Goal: Task Accomplishment & Management: Manage account settings

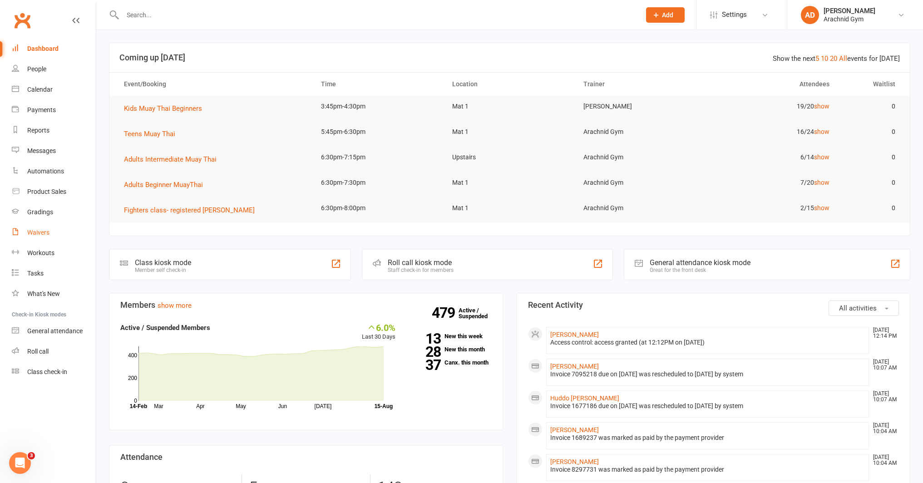
click at [38, 234] on div "Waivers" at bounding box center [38, 232] width 22 height 7
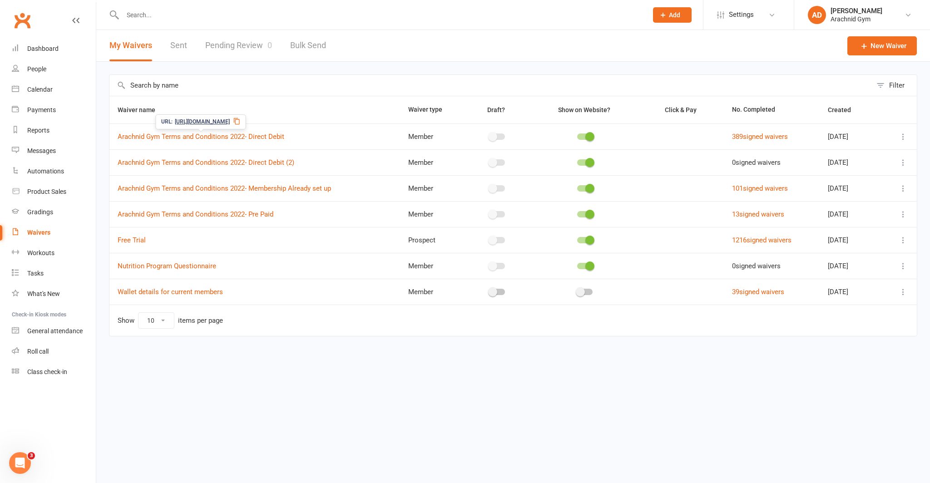
click at [241, 122] on icon at bounding box center [236, 121] width 7 height 7
click at [56, 54] on link "Dashboard" at bounding box center [54, 49] width 84 height 20
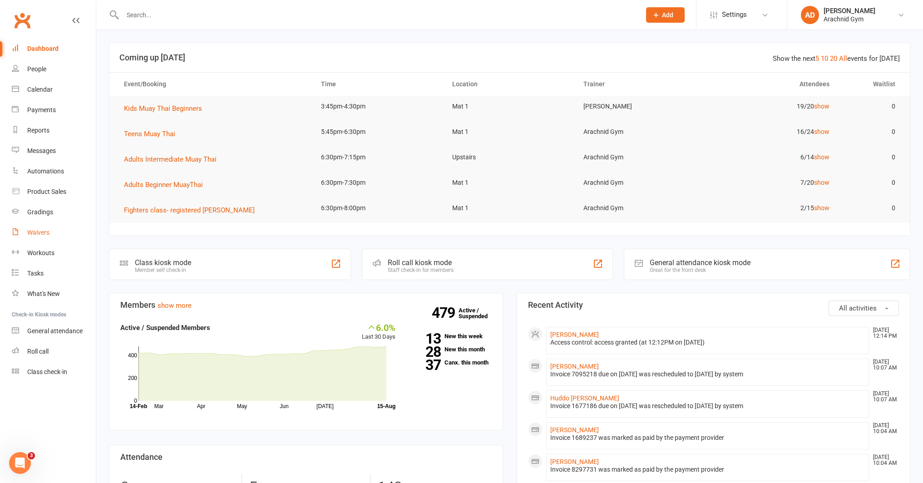
click at [48, 228] on link "Waivers" at bounding box center [54, 232] width 84 height 20
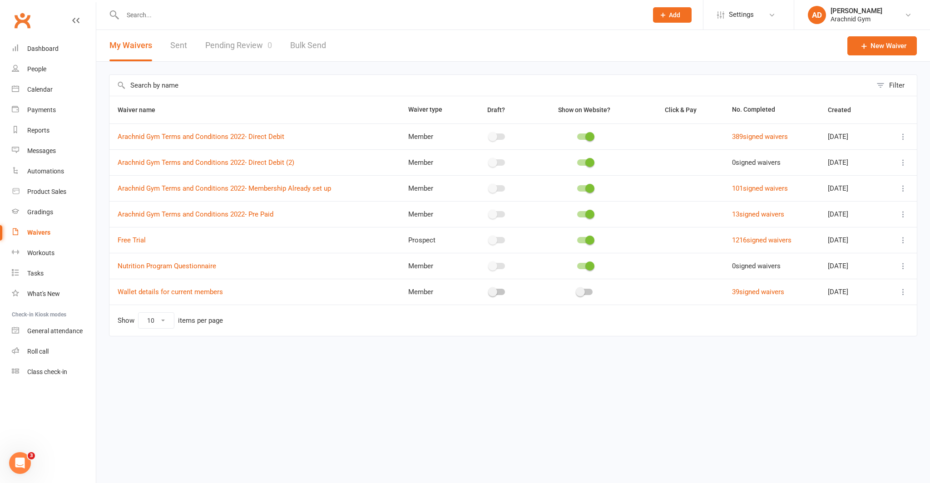
click at [250, 51] on link "Pending Review 0" at bounding box center [238, 45] width 67 height 31
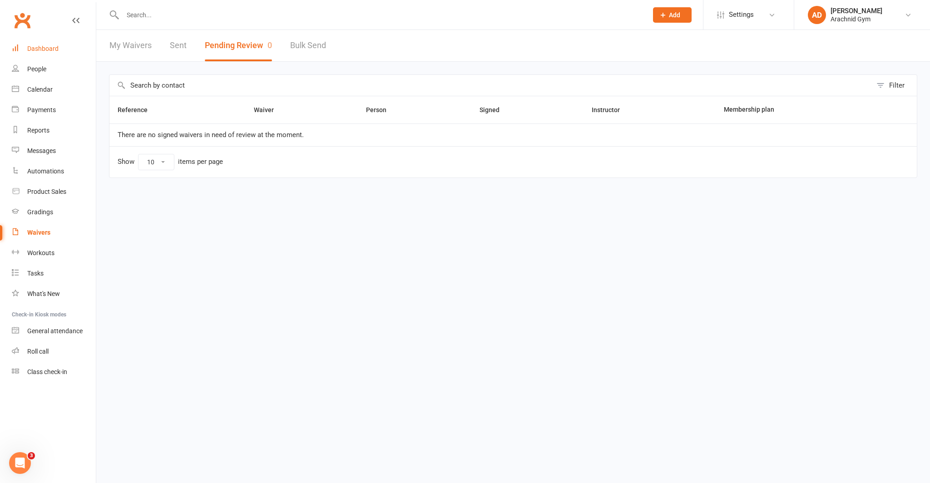
click at [53, 49] on div "Dashboard" at bounding box center [42, 48] width 31 height 7
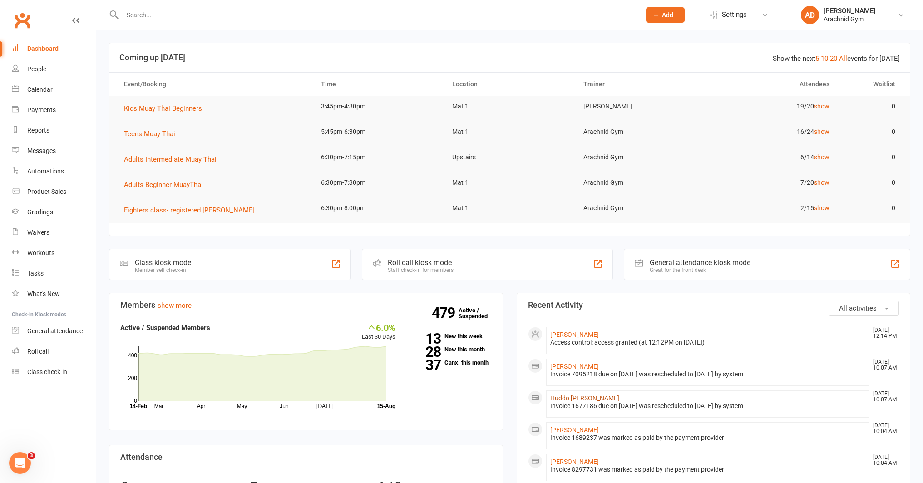
click at [577, 397] on link "Huddo Meade" at bounding box center [584, 397] width 69 height 7
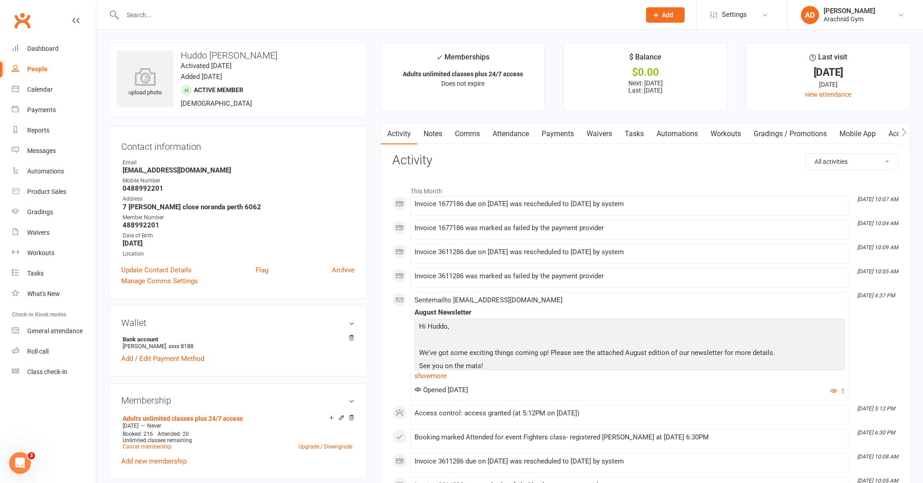
click at [563, 136] on link "Payments" at bounding box center [557, 133] width 45 height 21
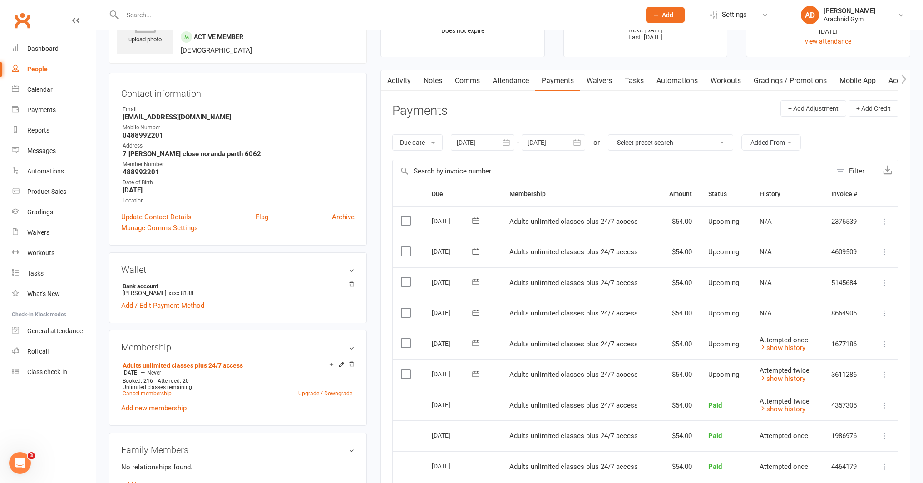
scroll to position [56, 0]
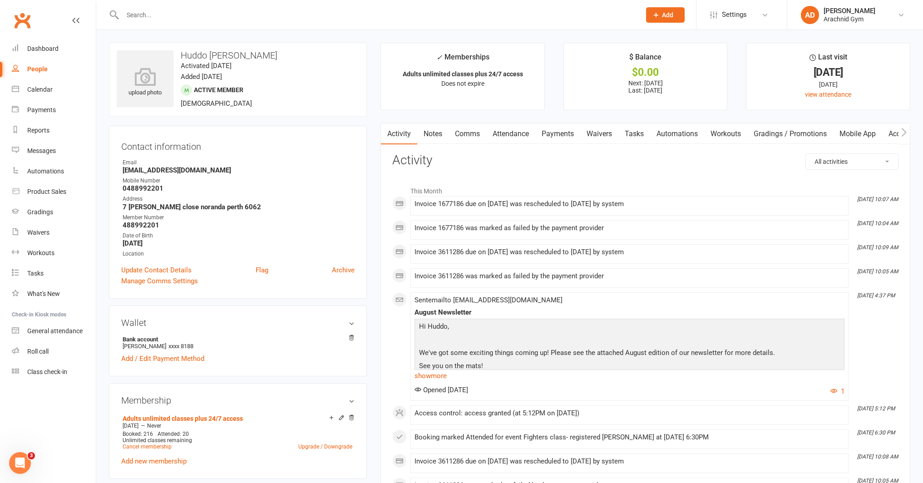
click at [546, 129] on link "Payments" at bounding box center [557, 133] width 45 height 21
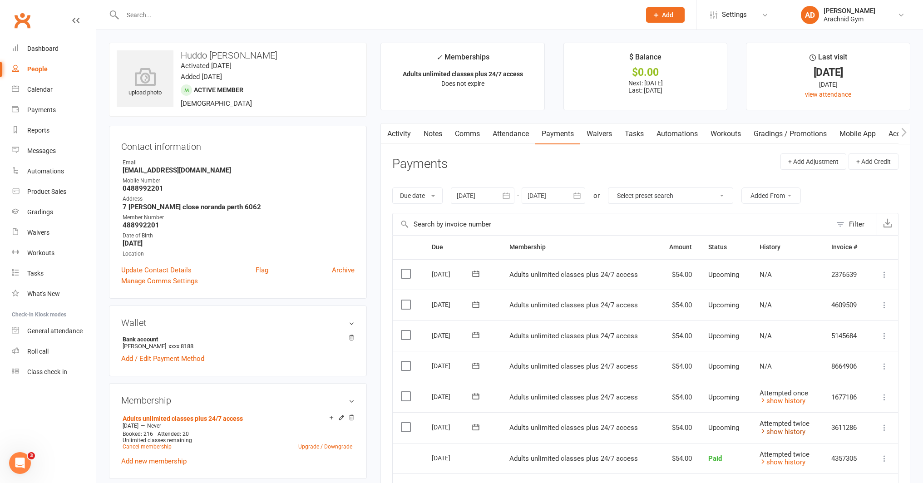
click at [800, 430] on link "show history" at bounding box center [782, 432] width 46 height 8
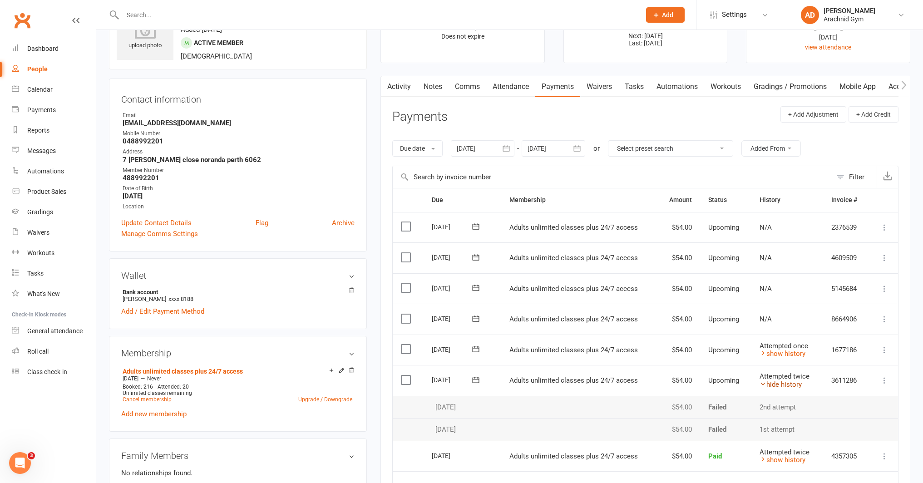
scroll to position [52, 0]
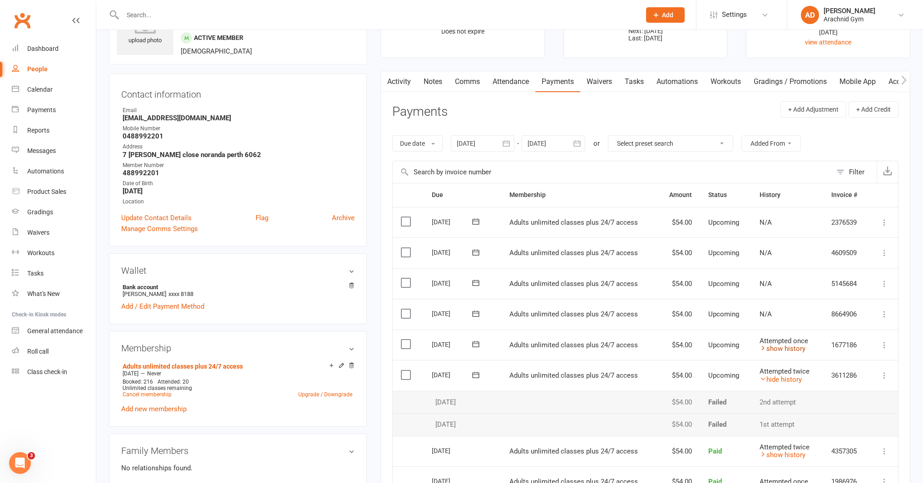
click at [772, 348] on link "show history" at bounding box center [782, 349] width 46 height 8
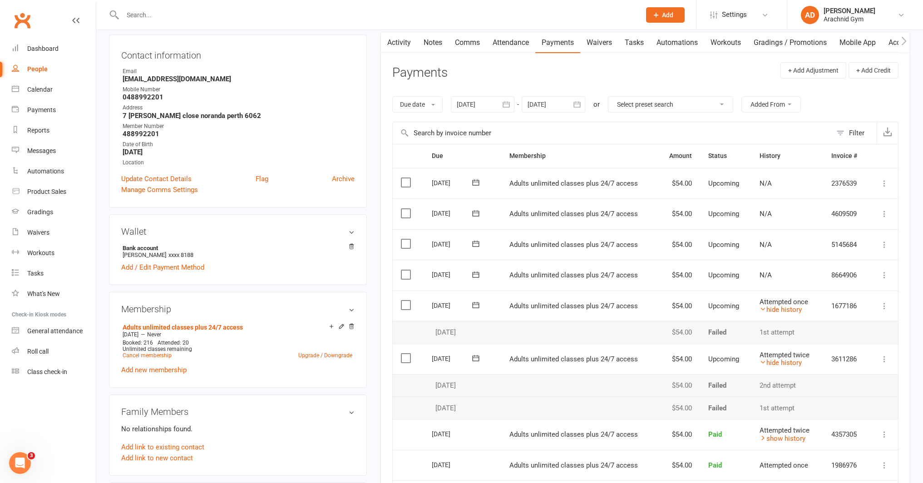
scroll to position [0, 0]
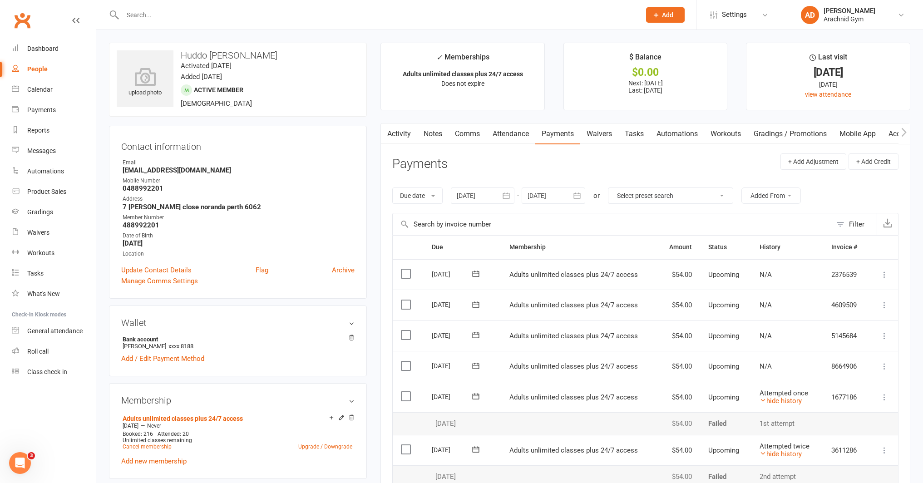
click at [180, 178] on div "Mobile Number" at bounding box center [239, 181] width 232 height 9
drag, startPoint x: 203, startPoint y: 168, endPoint x: 116, endPoint y: 168, distance: 86.7
click at [116, 168] on div "Contact information Owner Email 22meadehud@gmail.com Mobile Number 0488992201 A…" at bounding box center [238, 212] width 258 height 173
copy strong "22meadehud@gmail.com"
click at [223, 151] on h3 "Contact information" at bounding box center [237, 145] width 233 height 14
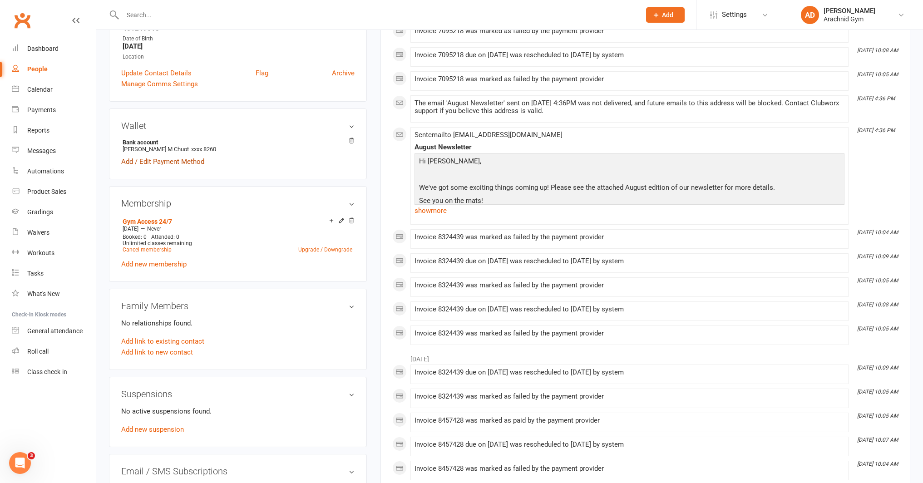
scroll to position [199, 0]
click at [162, 247] on link "Cancel membership" at bounding box center [147, 248] width 49 height 6
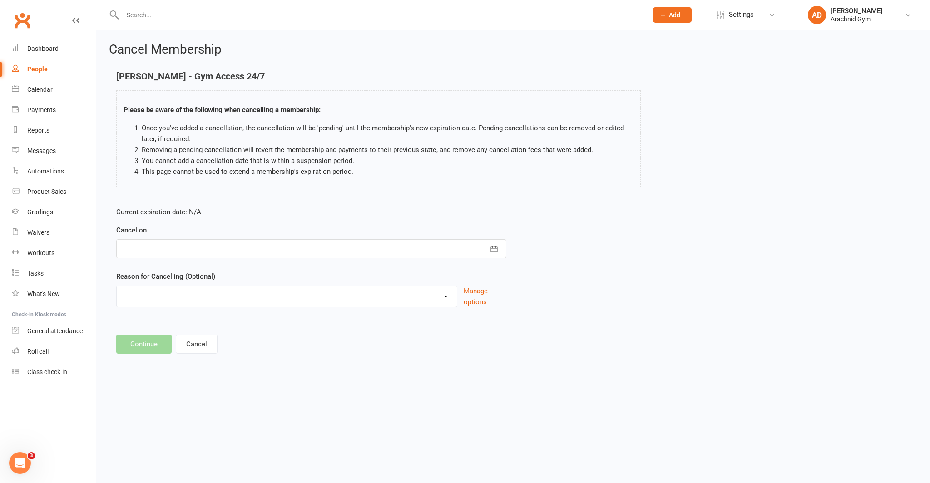
click at [162, 247] on div at bounding box center [311, 248] width 390 height 19
click at [251, 337] on span "15" at bounding box center [252, 340] width 7 height 7
type input "[DATE]"
click at [197, 340] on button "Cancel" at bounding box center [197, 344] width 42 height 19
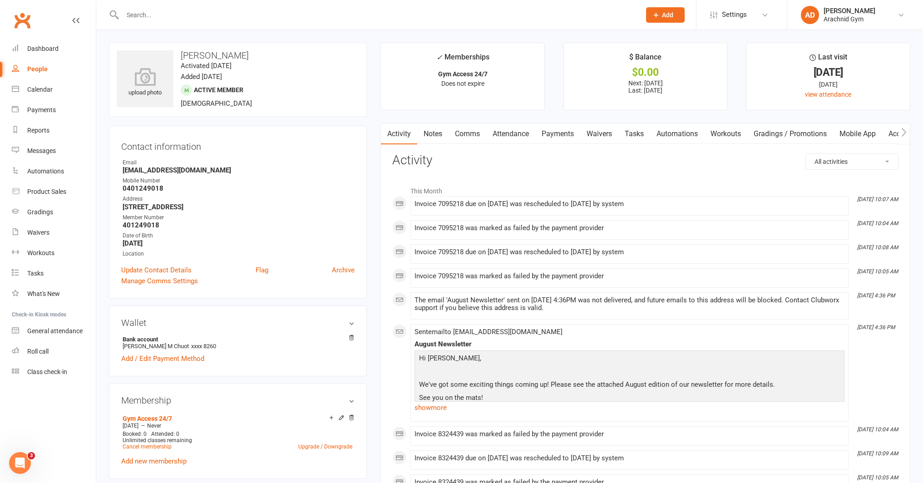
click at [551, 133] on link "Payments" at bounding box center [557, 133] width 45 height 21
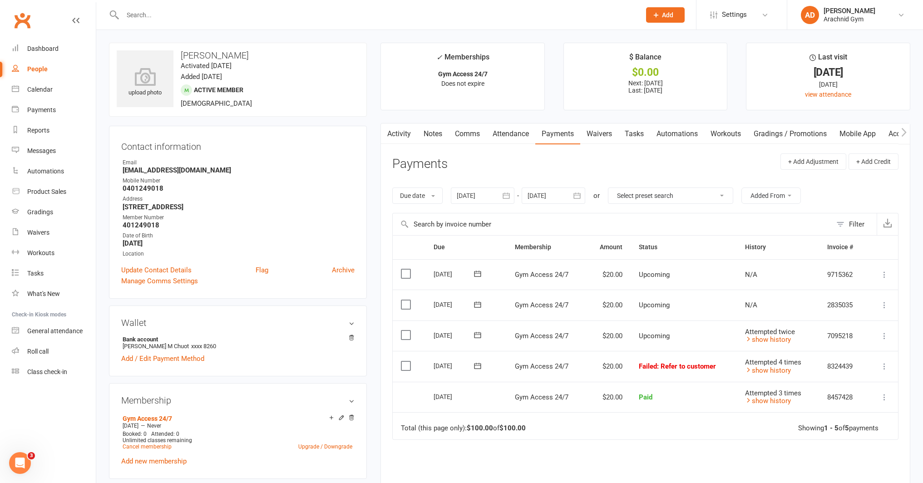
click at [399, 139] on link "Activity" at bounding box center [399, 133] width 36 height 21
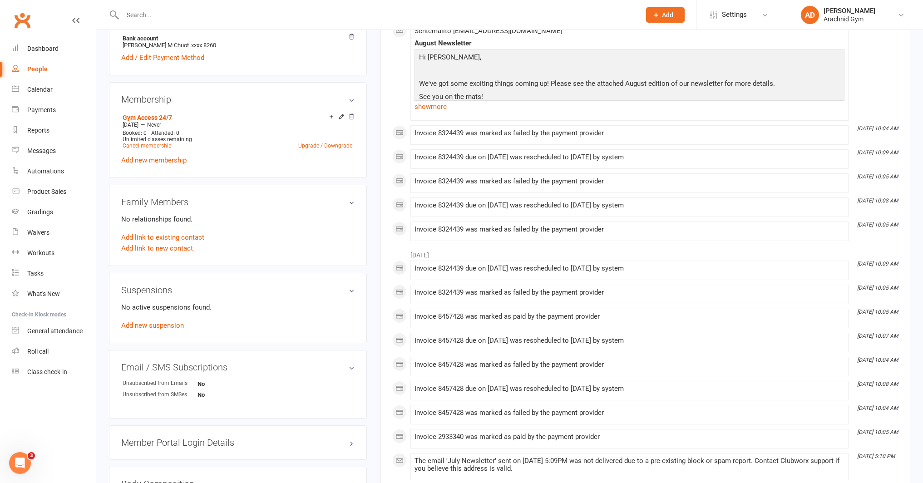
scroll to position [304, 0]
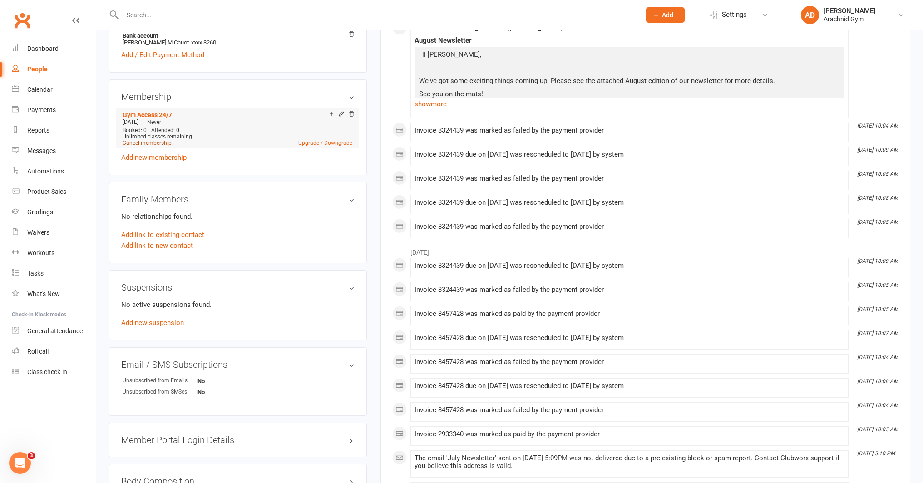
click at [148, 143] on link "Cancel membership" at bounding box center [147, 143] width 49 height 6
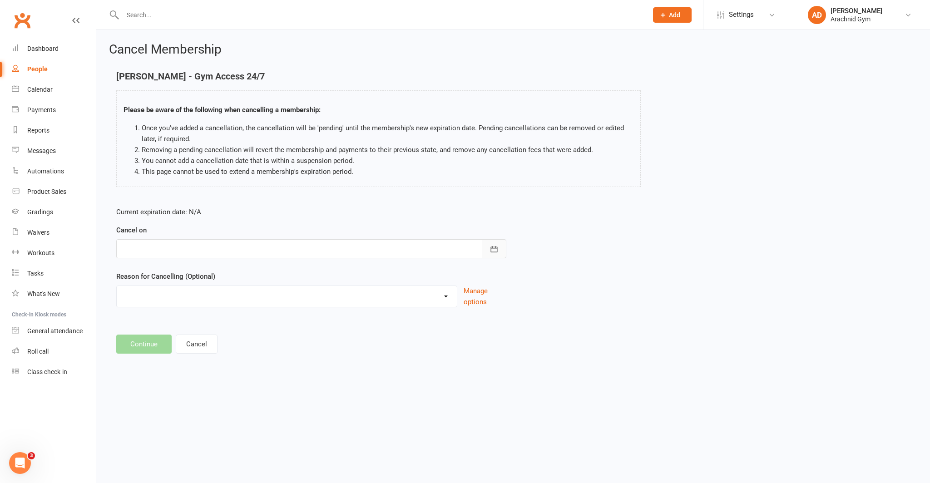
click at [491, 252] on icon "button" at bounding box center [493, 249] width 9 height 9
click at [255, 337] on span "15" at bounding box center [252, 340] width 7 height 7
type input "[DATE]"
click at [151, 344] on button "Continue" at bounding box center [143, 344] width 55 height 19
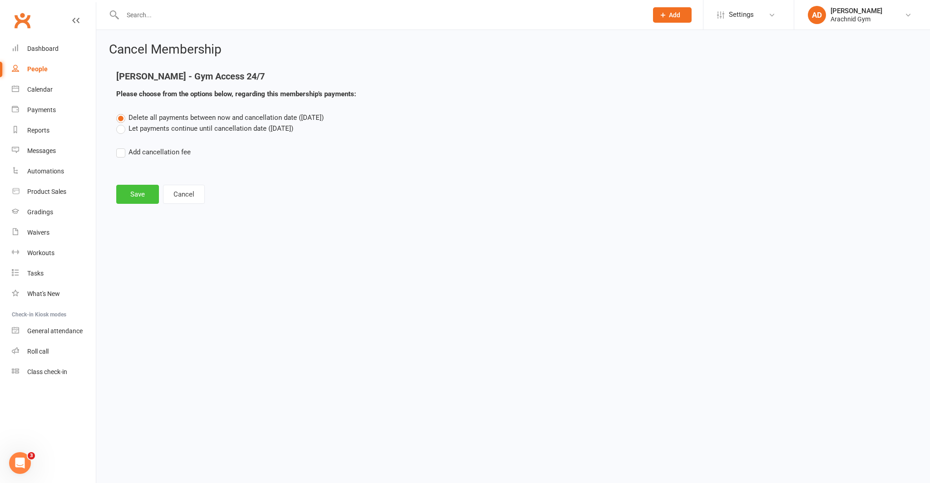
click at [141, 196] on button "Save" at bounding box center [137, 194] width 43 height 19
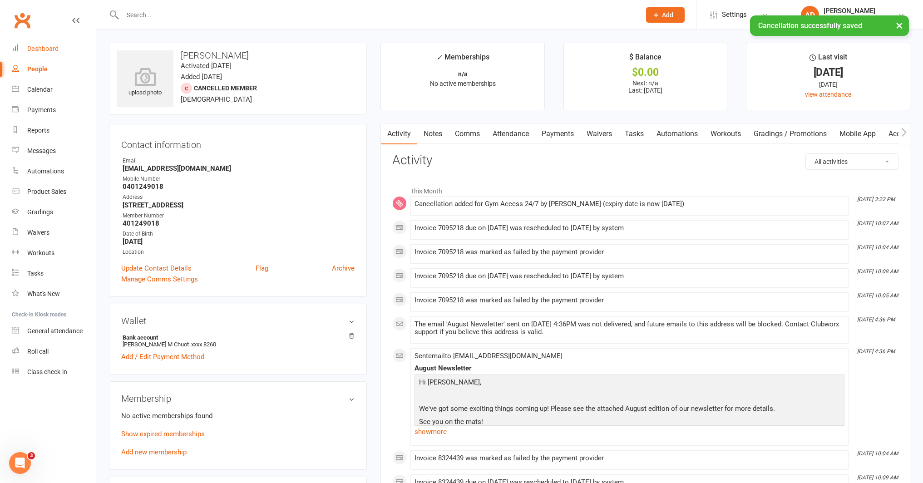
click at [48, 54] on link "Dashboard" at bounding box center [54, 49] width 84 height 20
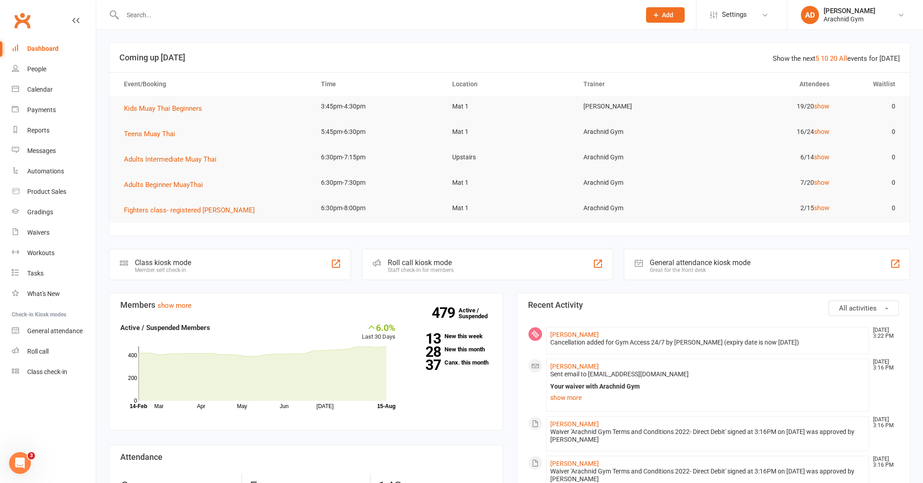
click at [160, 15] on input "text" at bounding box center [377, 15] width 515 height 13
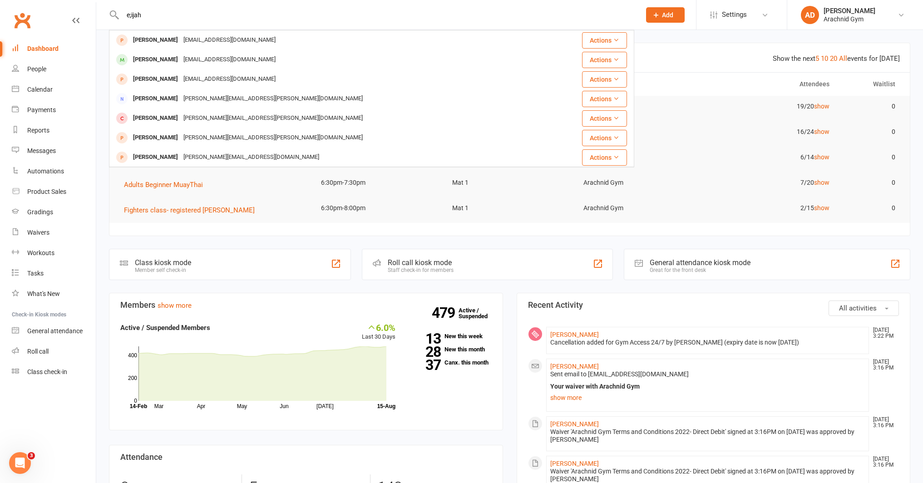
drag, startPoint x: 155, startPoint y: 13, endPoint x: 126, endPoint y: 12, distance: 29.1
click at [126, 12] on input "e;ijah" at bounding box center [377, 15] width 515 height 13
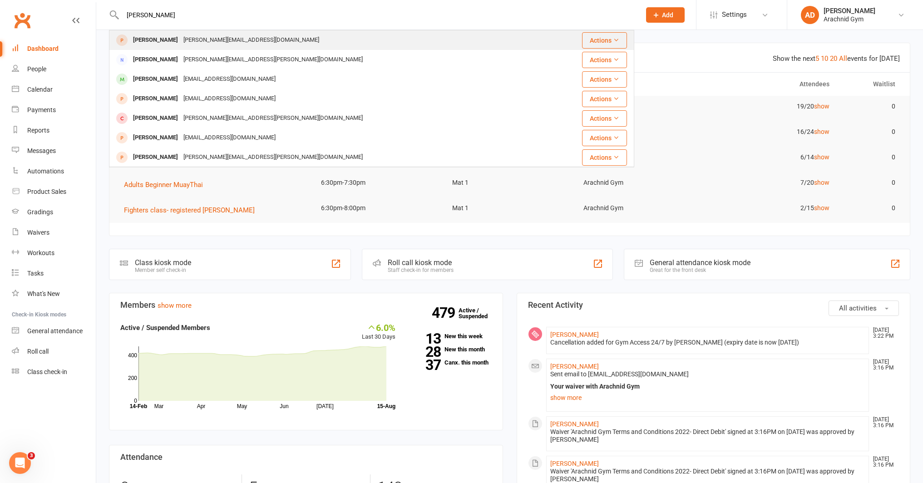
type input "[PERSON_NAME]"
click at [156, 44] on div "[PERSON_NAME]" at bounding box center [155, 40] width 50 height 13
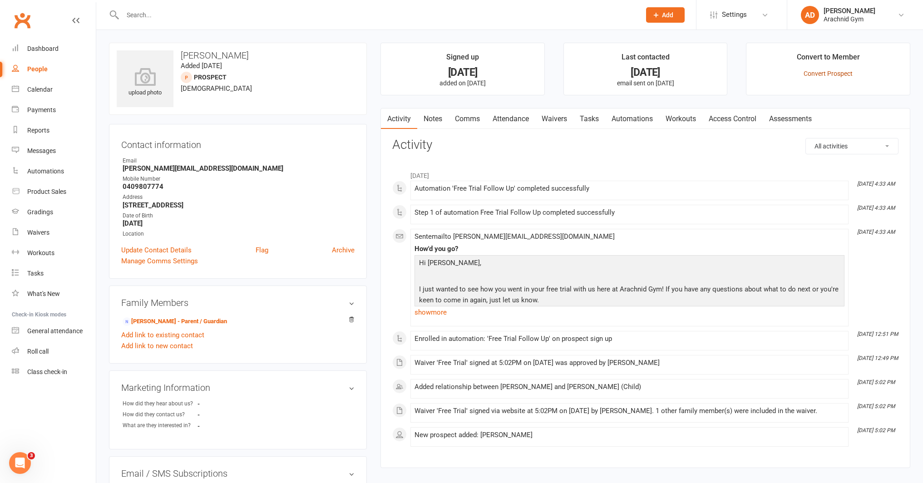
click at [826, 75] on link "Convert Prospect" at bounding box center [827, 73] width 49 height 7
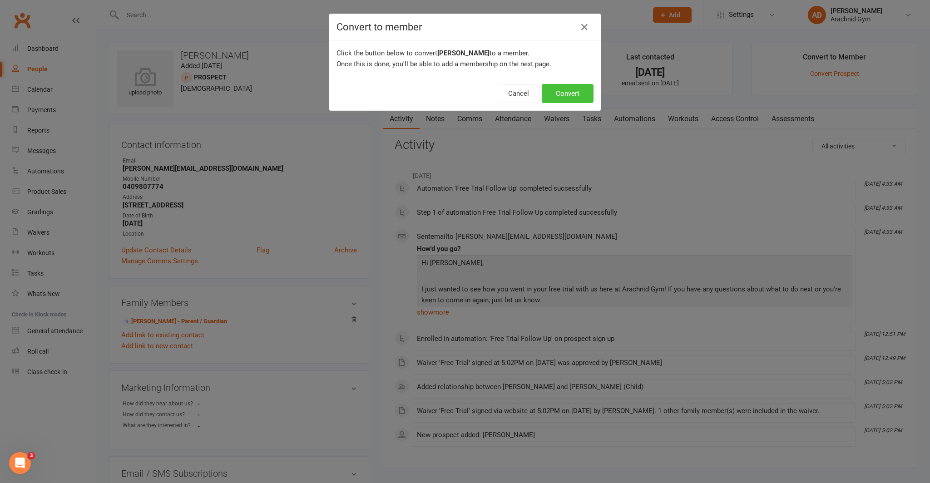
click at [572, 97] on button "Convert" at bounding box center [568, 93] width 52 height 19
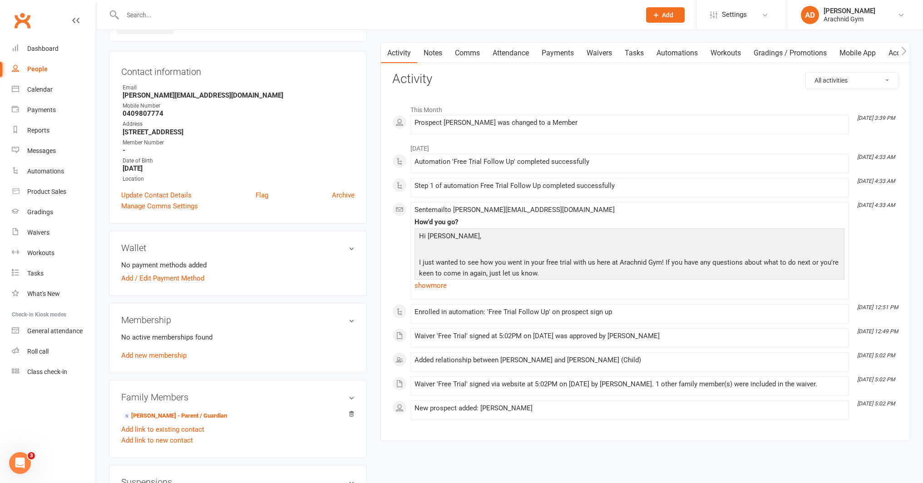
scroll to position [76, 0]
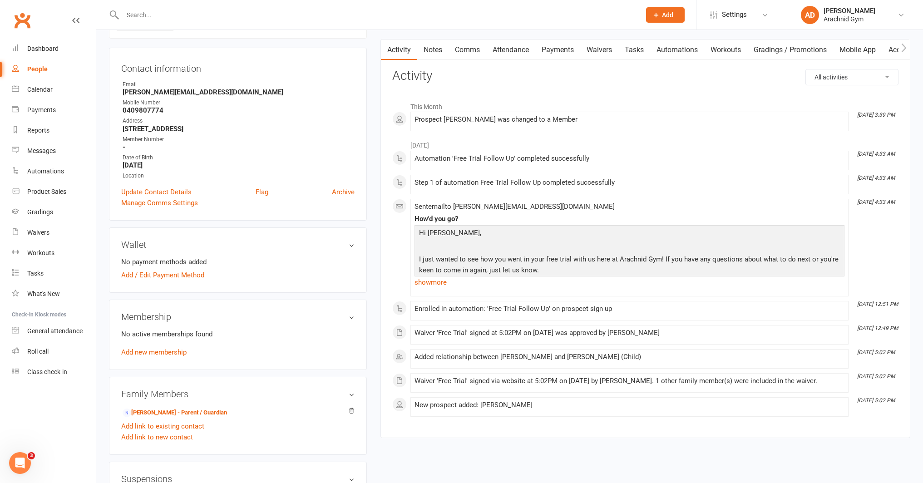
click at [428, 54] on link "Notes" at bounding box center [432, 49] width 31 height 21
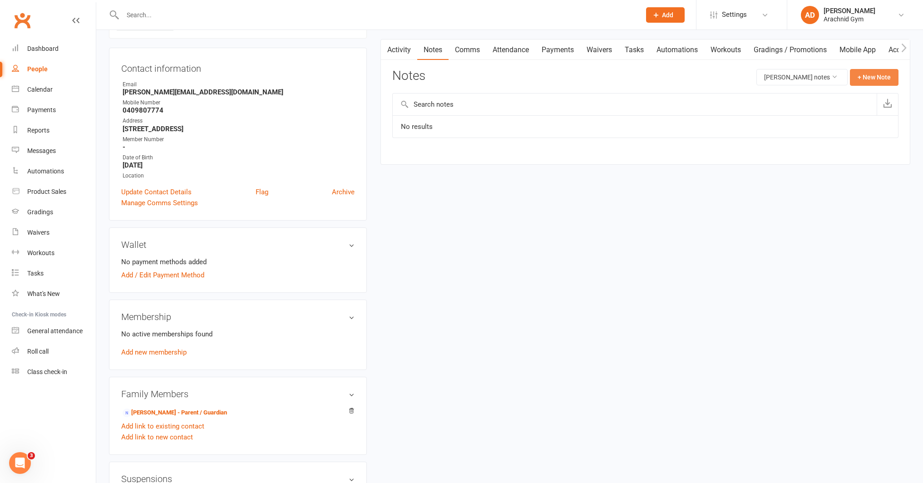
click at [872, 80] on button "+ New Note" at bounding box center [874, 77] width 49 height 16
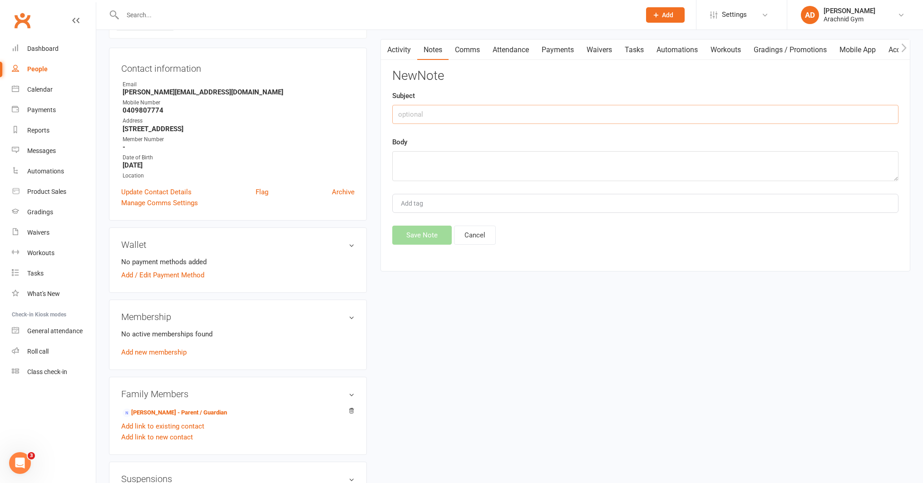
click at [483, 113] on input "text" at bounding box center [645, 114] width 506 height 19
click at [462, 164] on textarea at bounding box center [645, 166] width 506 height 30
click at [458, 111] on input "KidSport $221" at bounding box center [645, 114] width 506 height 19
type input "KidSport"
click at [418, 160] on textarea at bounding box center [645, 166] width 506 height 30
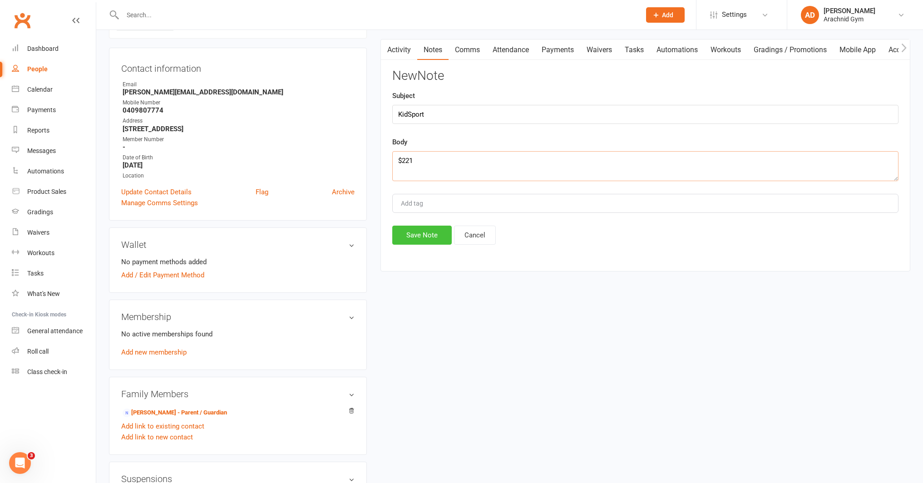
type textarea "$221"
click at [416, 236] on button "Save Note" at bounding box center [421, 235] width 59 height 19
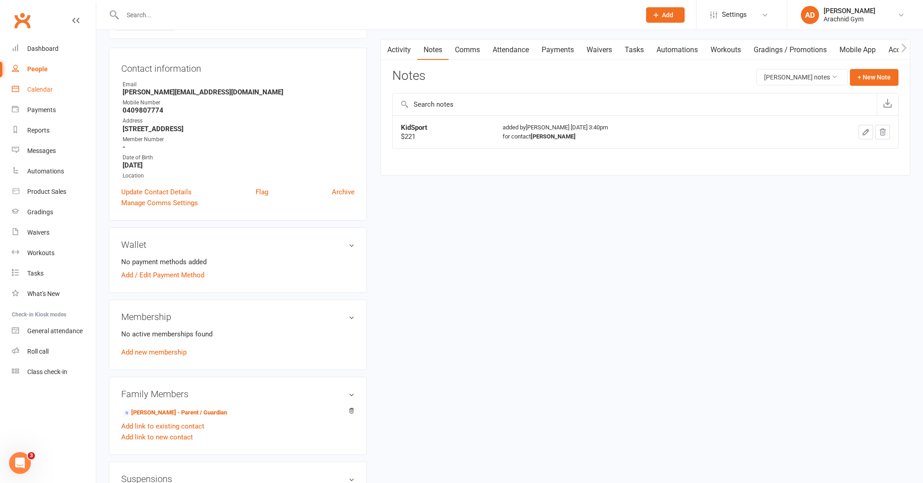
click at [50, 93] on div "Calendar" at bounding box center [39, 89] width 25 height 7
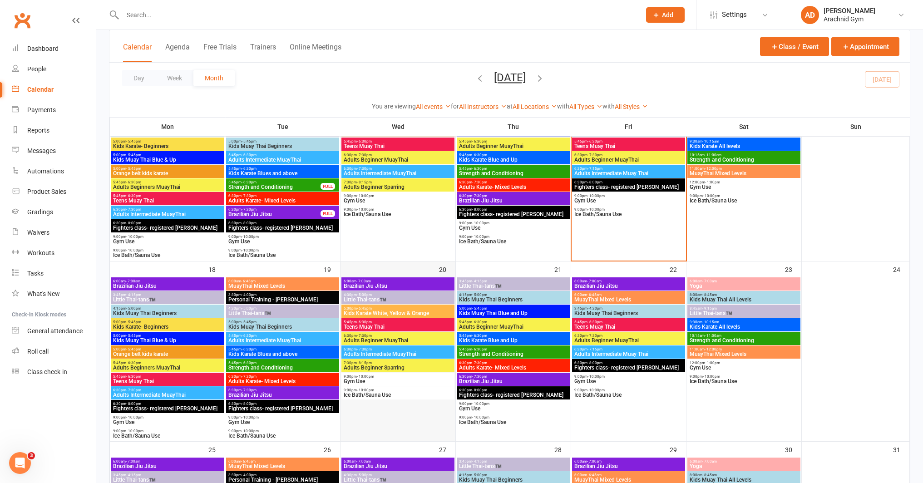
scroll to position [483, 0]
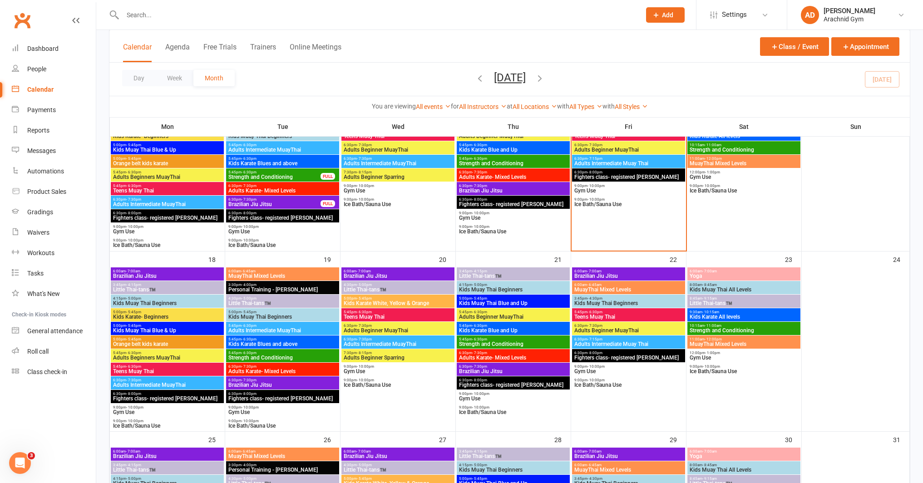
click at [273, 315] on span "Kids Muay Thai Beginners" at bounding box center [282, 316] width 109 height 5
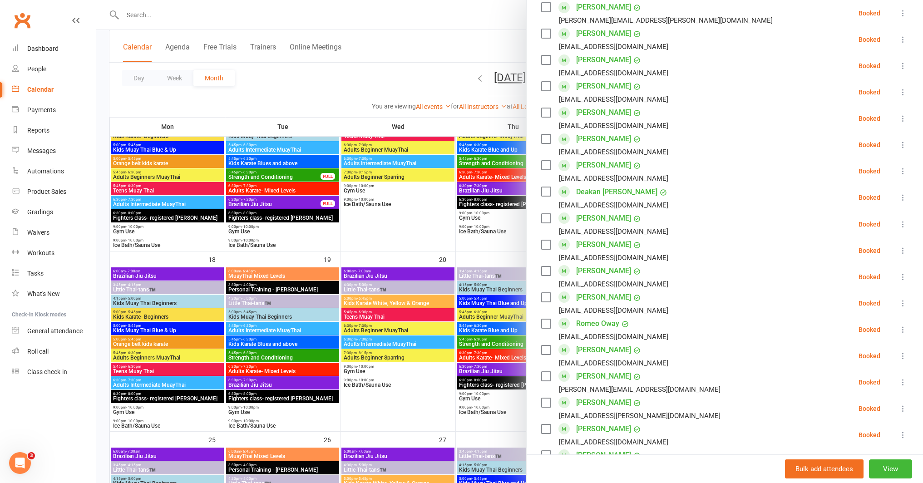
scroll to position [423, 0]
click at [898, 323] on icon at bounding box center [902, 327] width 9 height 9
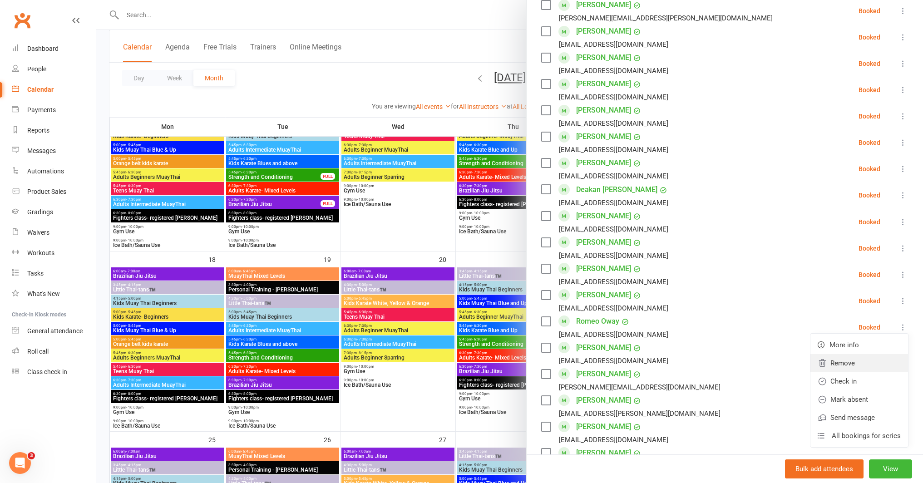
click at [856, 354] on link "Remove" at bounding box center [859, 363] width 98 height 18
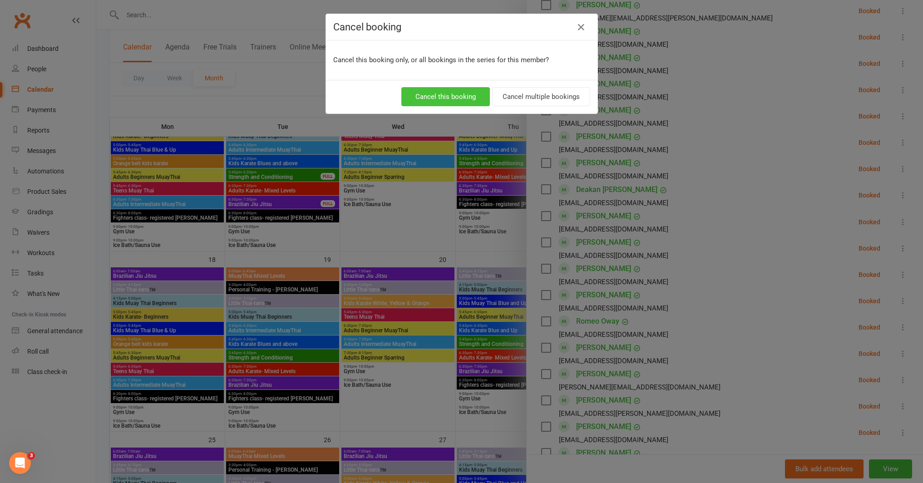
click at [456, 97] on button "Cancel this booking" at bounding box center [445, 96] width 89 height 19
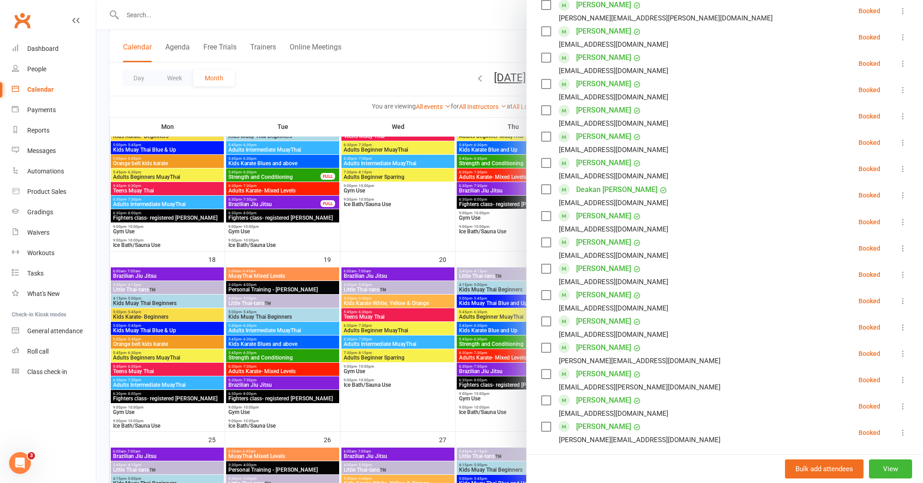
click at [898, 323] on icon at bounding box center [902, 327] width 9 height 9
click at [843, 354] on link "Remove" at bounding box center [859, 363] width 98 height 18
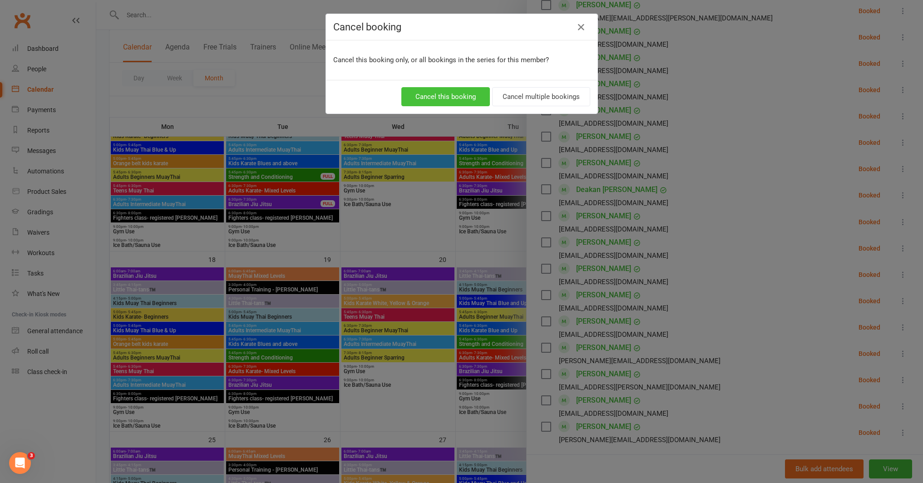
click at [458, 102] on button "Cancel this booking" at bounding box center [445, 96] width 89 height 19
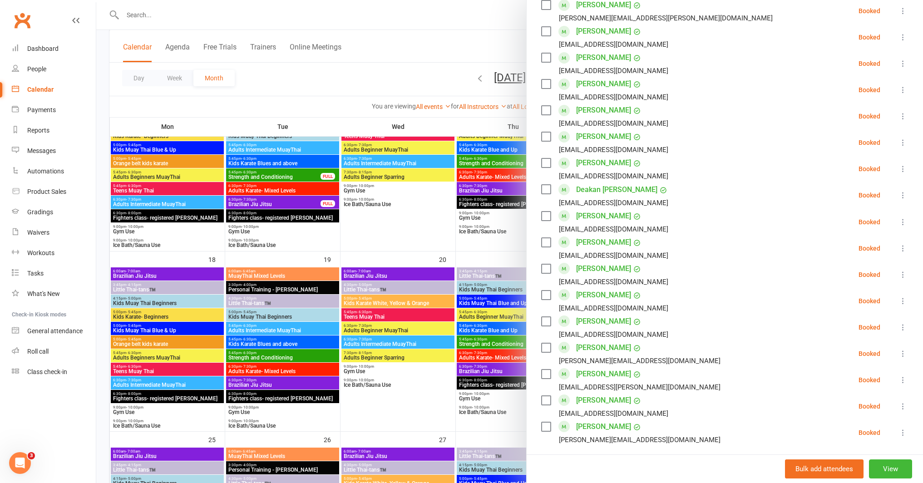
click at [495, 246] on div at bounding box center [509, 241] width 827 height 483
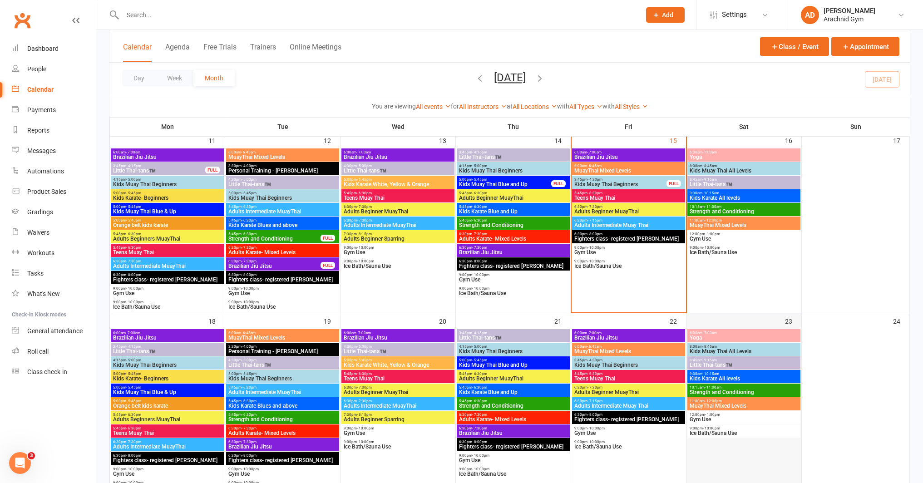
scroll to position [449, 0]
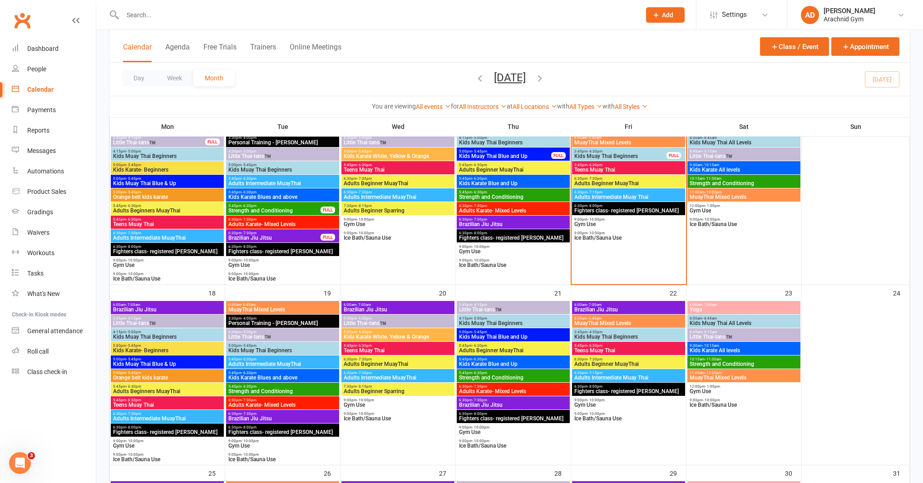
click at [322, 345] on span "5:00pm - 5:45pm" at bounding box center [282, 346] width 109 height 4
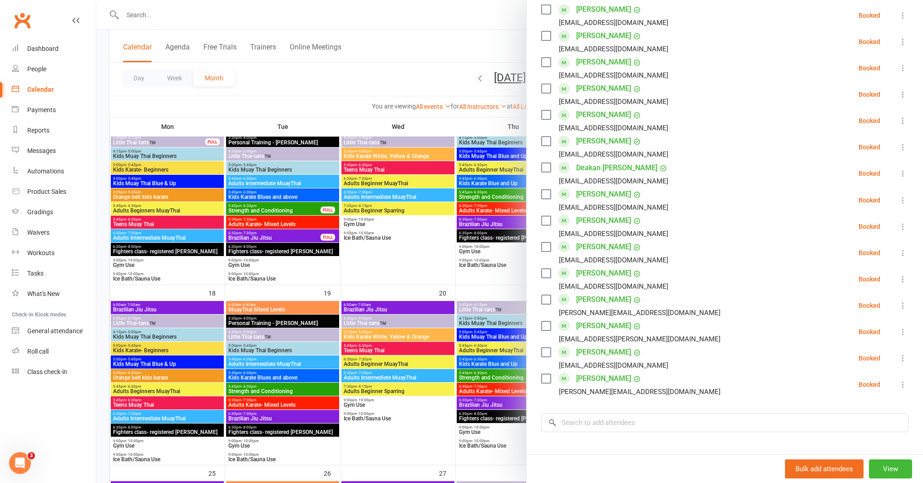
scroll to position [452, 0]
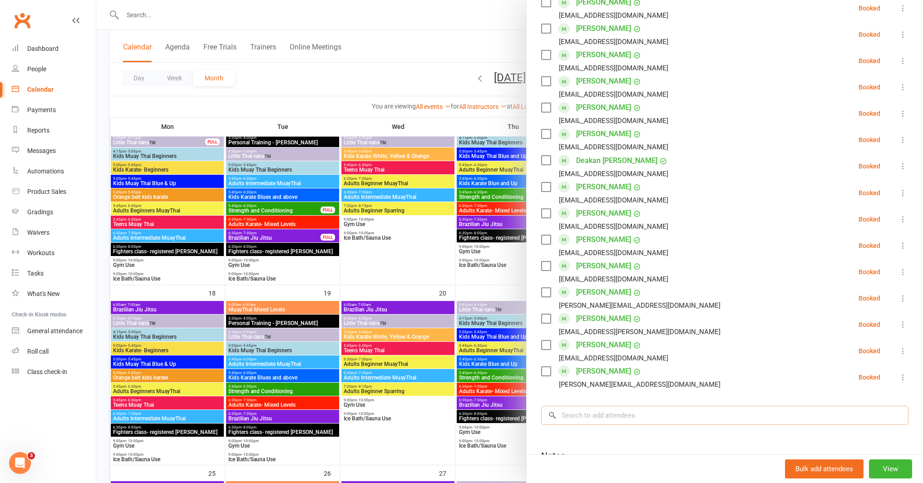
click at [613, 406] on input "search" at bounding box center [724, 415] width 367 height 19
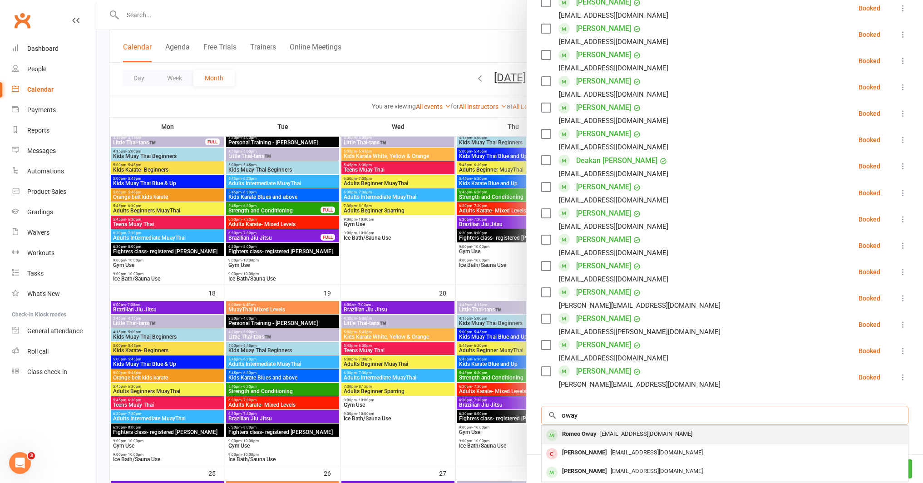
type input "oway"
click at [570, 428] on div "Romeo Oway" at bounding box center [579, 434] width 42 height 13
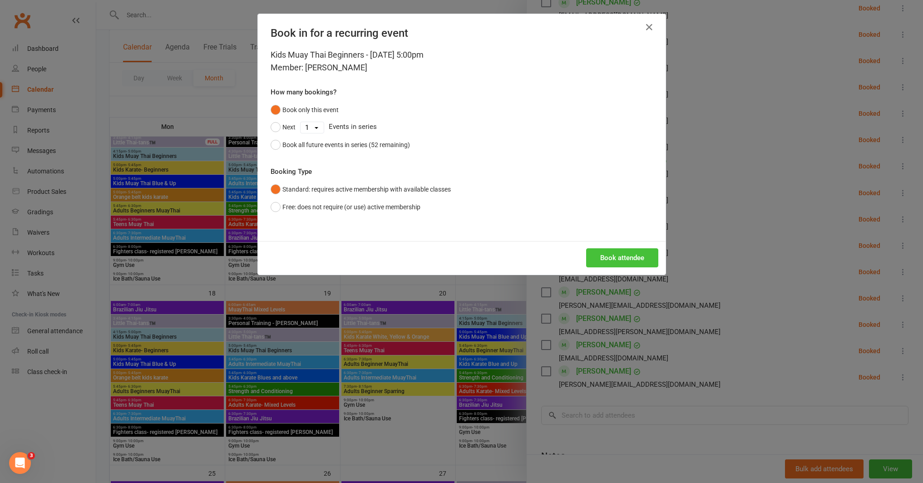
click at [597, 255] on button "Book attendee" at bounding box center [622, 257] width 72 height 19
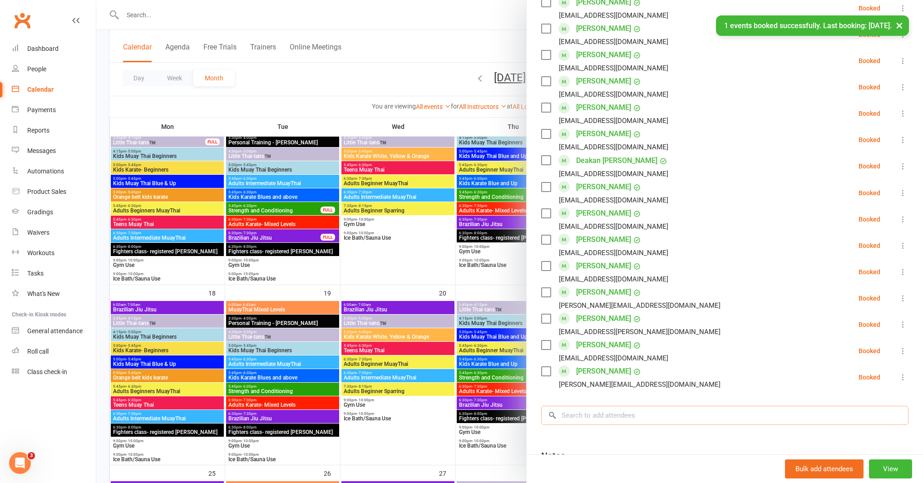
click at [585, 406] on input "search" at bounding box center [724, 415] width 367 height 19
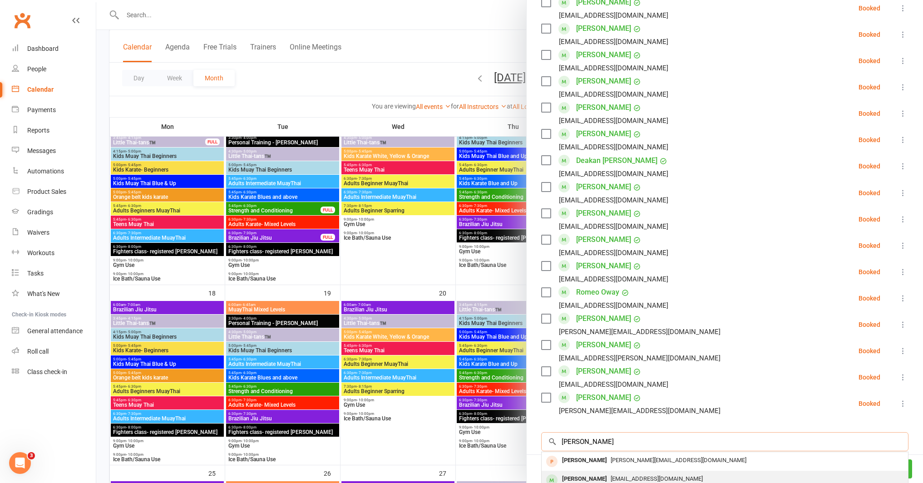
type input "[PERSON_NAME]"
click at [594, 473] on div "[PERSON_NAME]" at bounding box center [584, 479] width 52 height 13
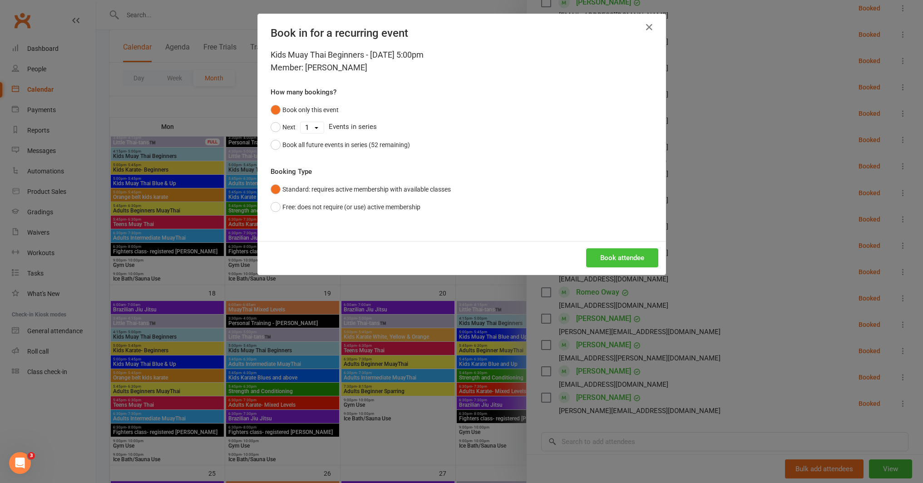
click at [612, 256] on button "Book attendee" at bounding box center [622, 257] width 72 height 19
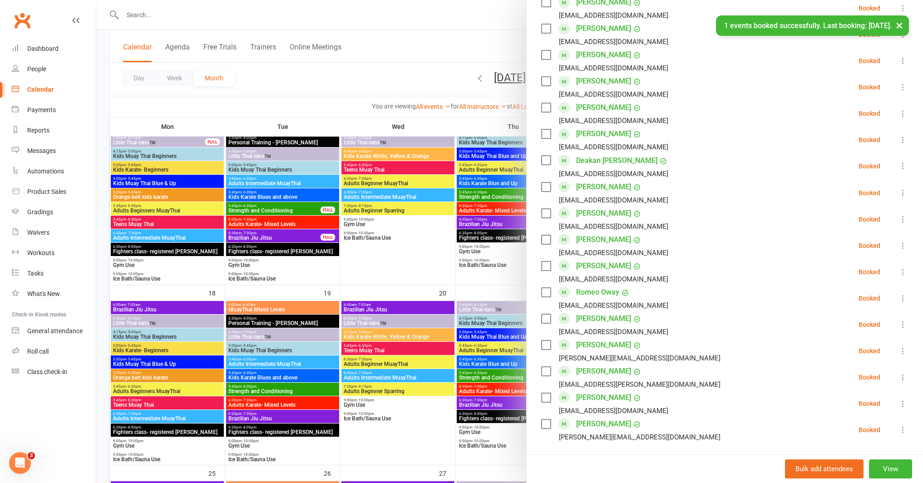
click at [491, 281] on div at bounding box center [509, 241] width 827 height 483
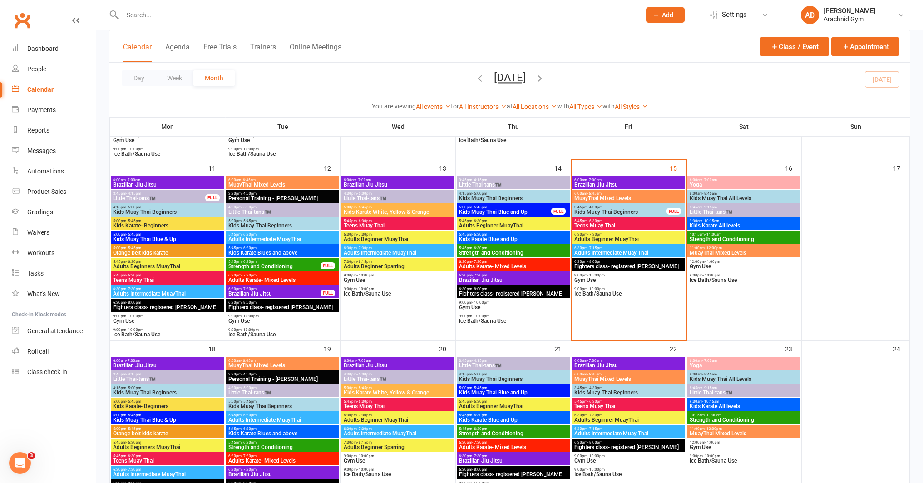
scroll to position [391, 0]
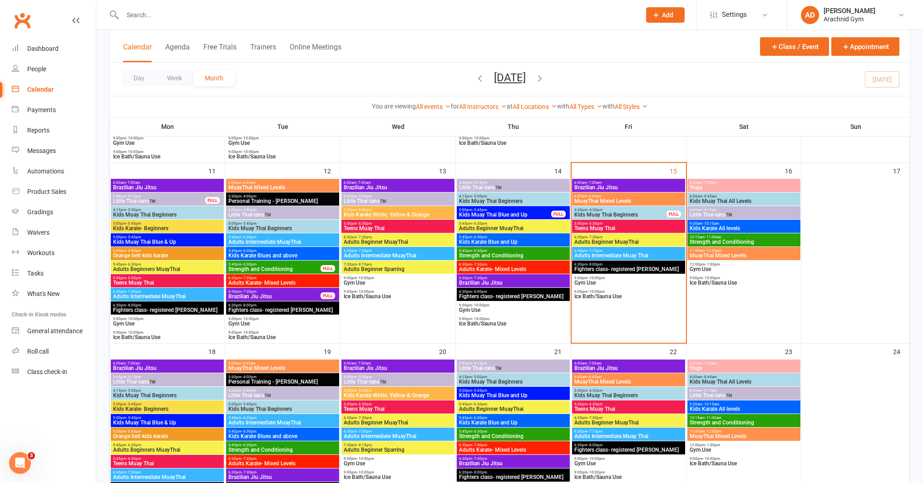
click at [311, 228] on span "Kids Muay Thai Beginners" at bounding box center [282, 228] width 109 height 5
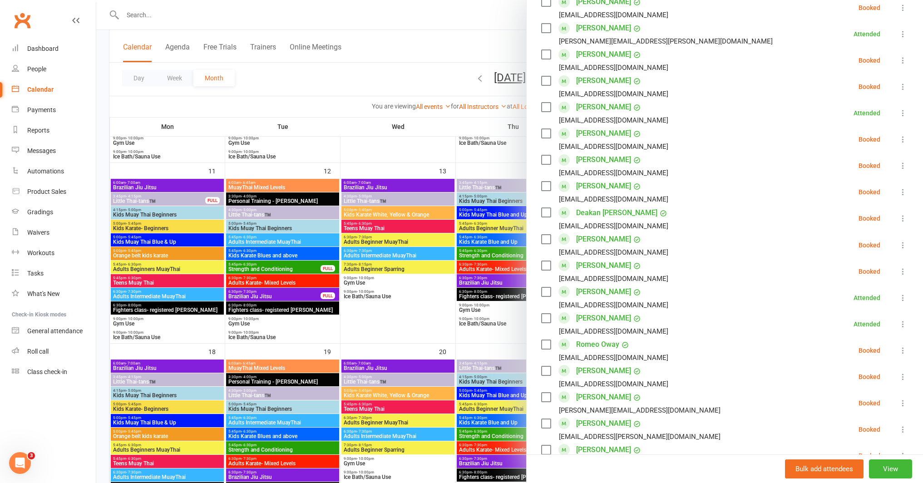
scroll to position [364, 0]
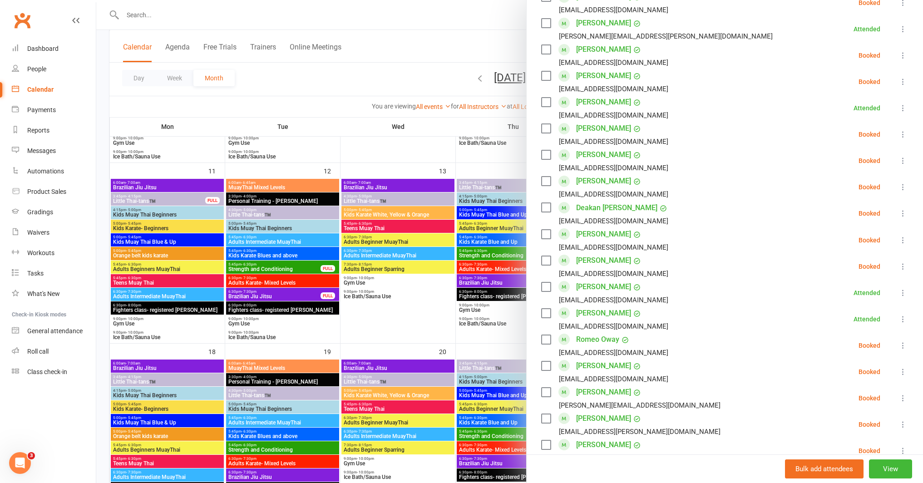
click at [898, 343] on icon at bounding box center [902, 345] width 9 height 9
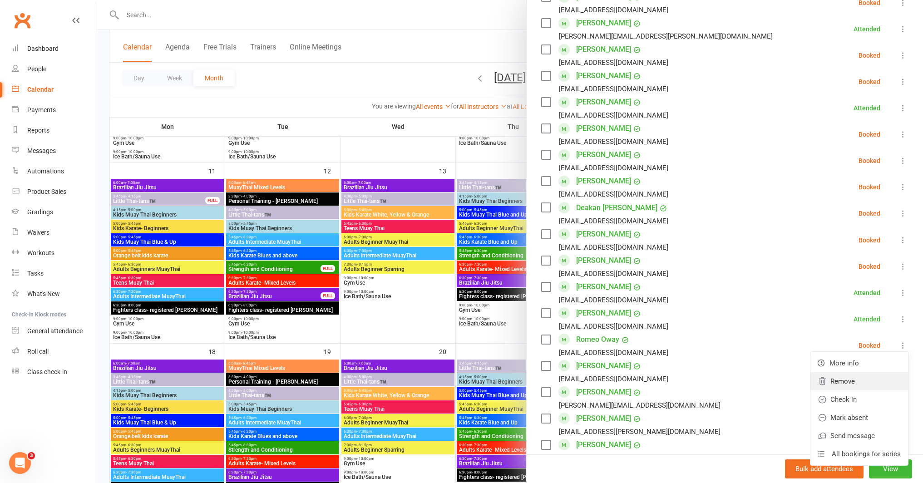
click at [842, 385] on link "Remove" at bounding box center [859, 381] width 98 height 18
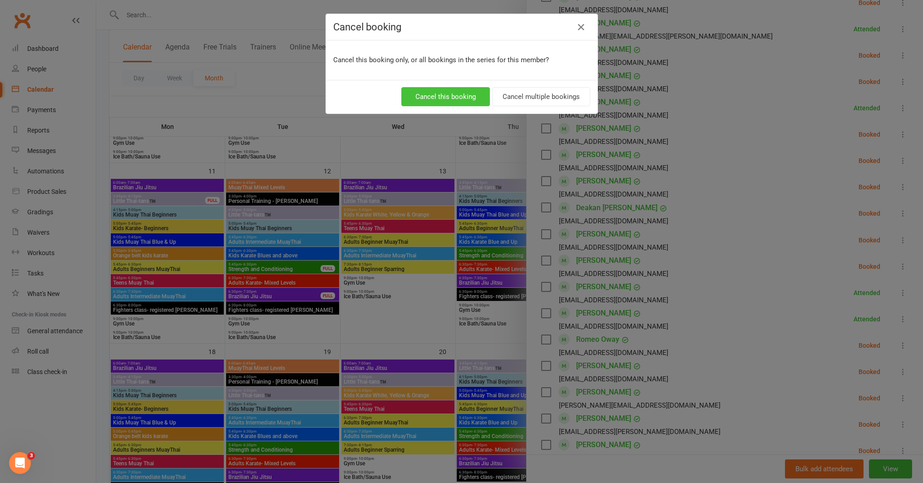
click at [463, 100] on button "Cancel this booking" at bounding box center [445, 96] width 89 height 19
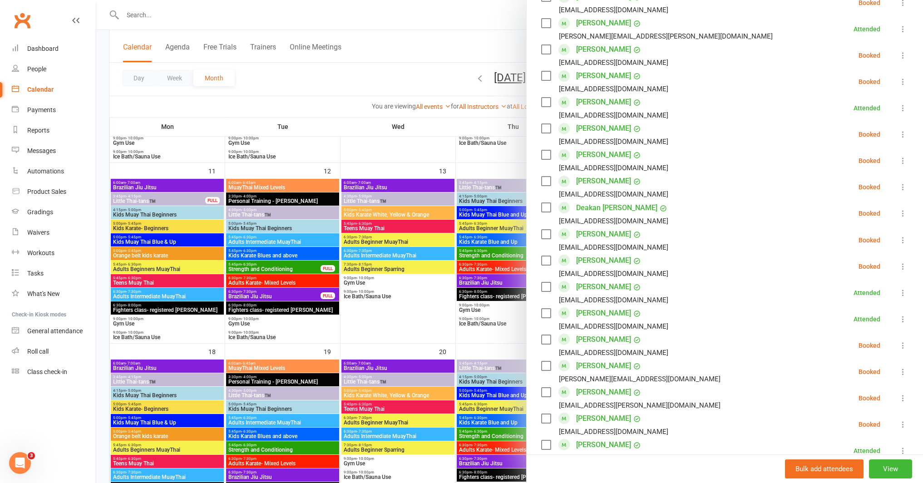
click at [898, 345] on icon at bounding box center [902, 345] width 9 height 9
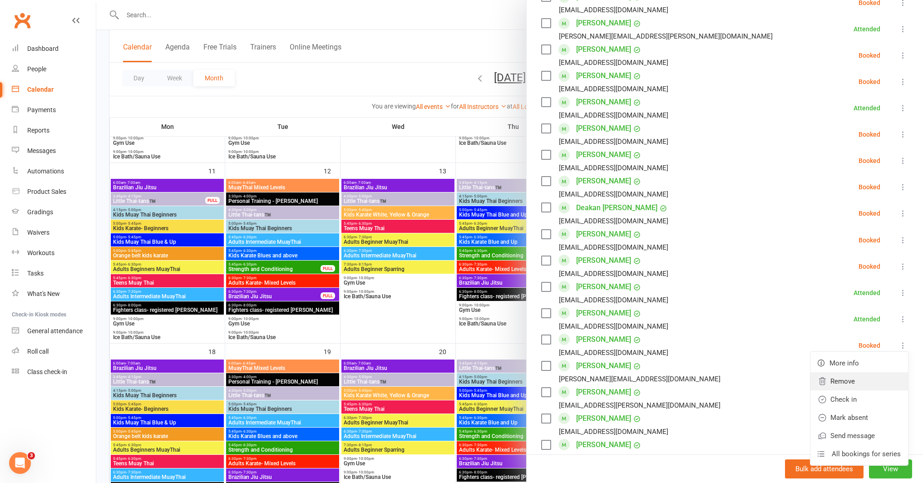
click at [828, 387] on link "Remove" at bounding box center [859, 381] width 98 height 18
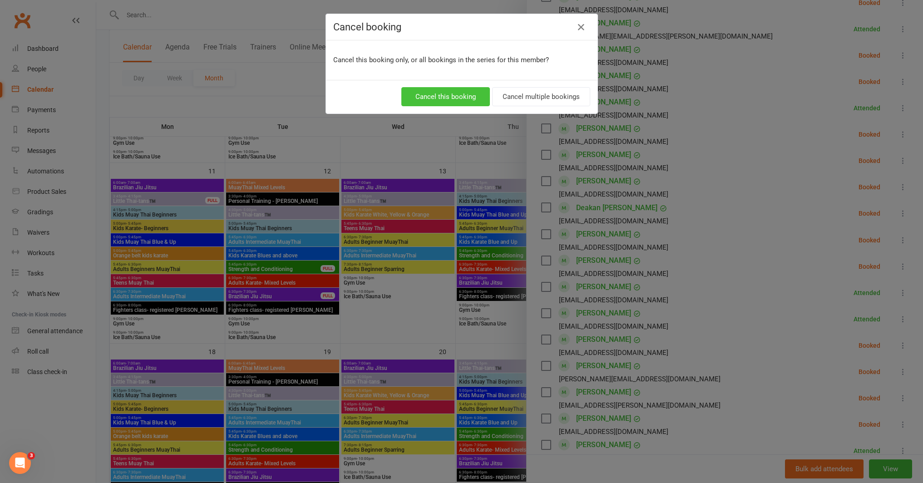
click at [451, 96] on button "Cancel this booking" at bounding box center [445, 96] width 89 height 19
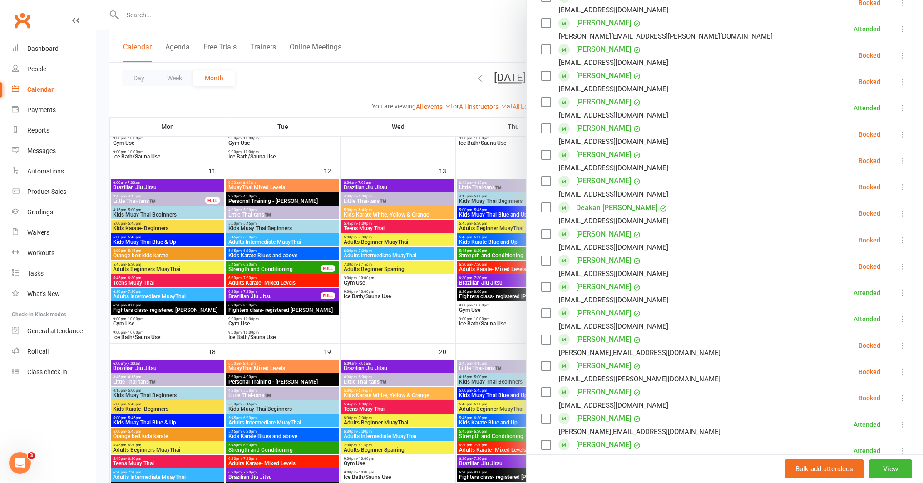
click at [464, 324] on div at bounding box center [509, 241] width 827 height 483
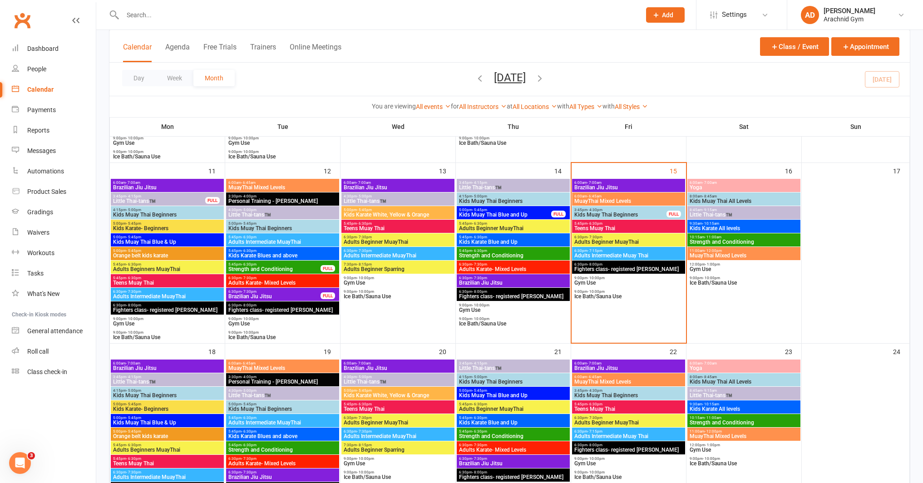
click at [504, 388] on div "5:00pm - 5:45pm Kids Muay Thai Blue and Up" at bounding box center [513, 393] width 113 height 13
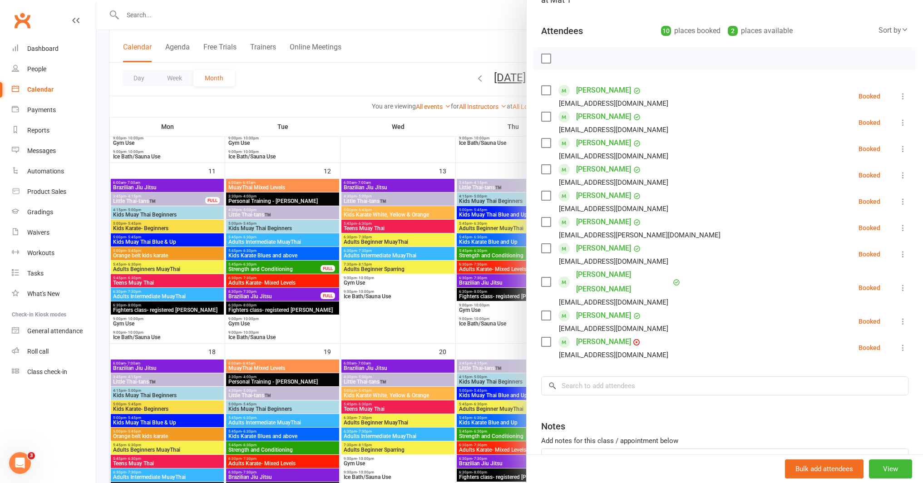
scroll to position [87, 0]
click at [466, 332] on div at bounding box center [509, 241] width 827 height 483
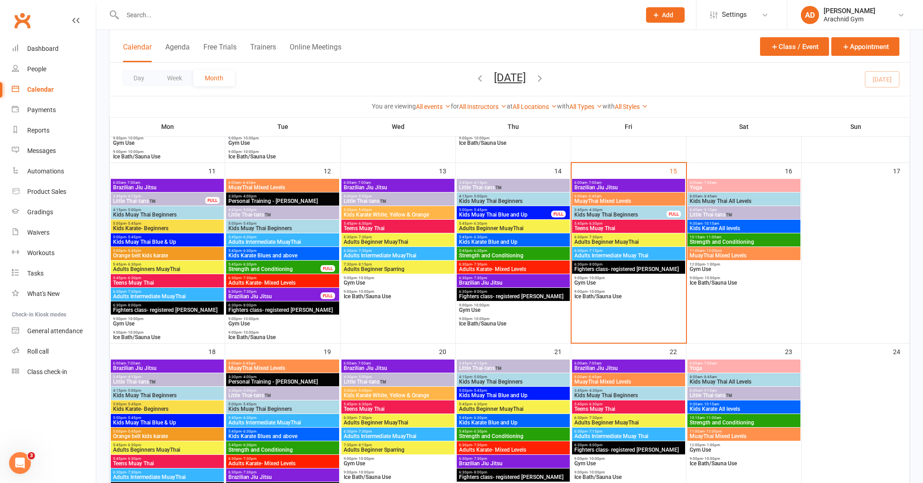
click at [188, 24] on div at bounding box center [371, 15] width 525 height 30
click at [168, 21] on input "text" at bounding box center [377, 15] width 515 height 13
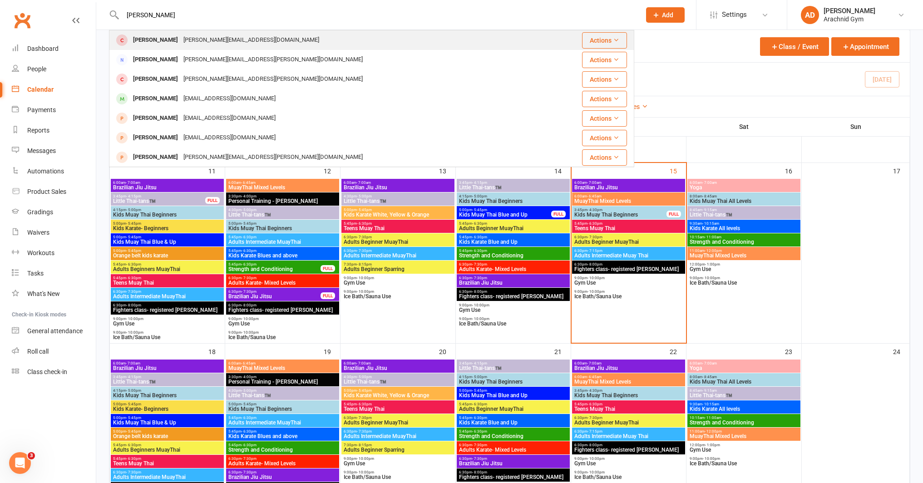
type input "[PERSON_NAME]"
click at [153, 40] on div "[PERSON_NAME]" at bounding box center [155, 40] width 50 height 13
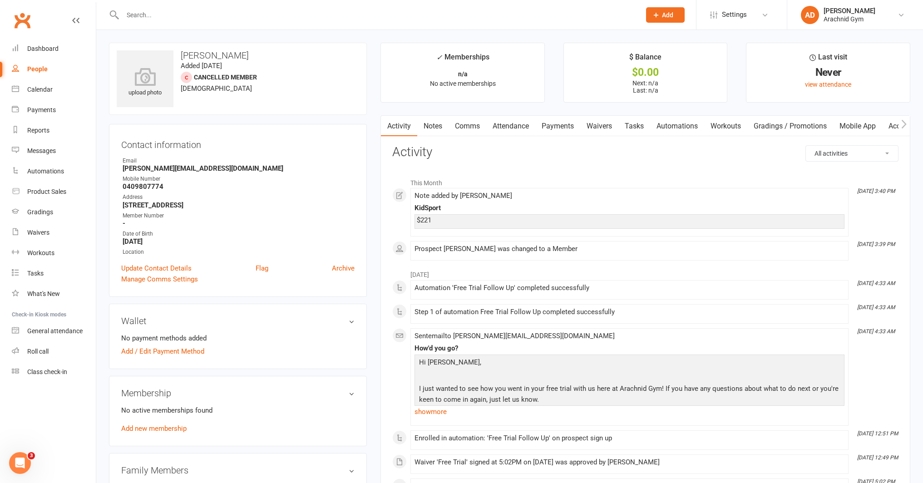
click at [437, 126] on link "Notes" at bounding box center [432, 126] width 31 height 21
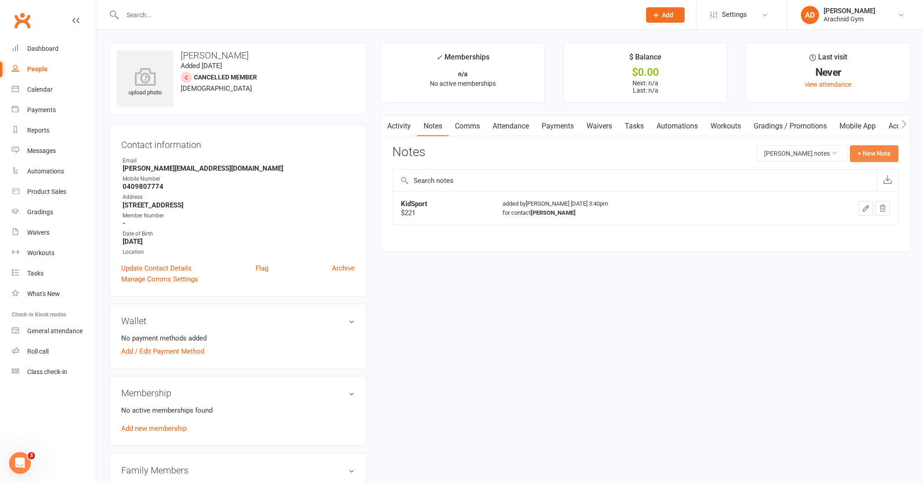
click at [865, 156] on button "+ New Note" at bounding box center [874, 153] width 49 height 16
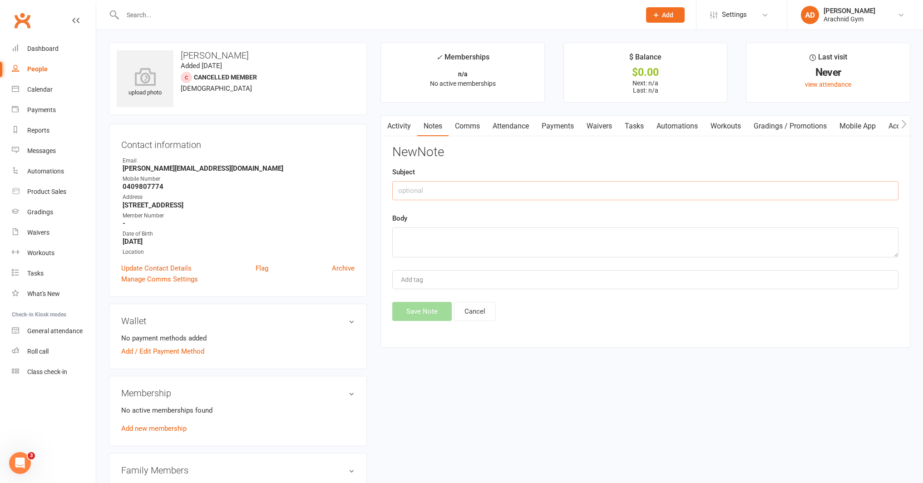
click at [419, 192] on input "text" at bounding box center [645, 190] width 506 height 19
type input "join fee"
click at [433, 246] on textarea at bounding box center [645, 242] width 506 height 30
type textarea "kidsport"
click at [422, 312] on button "Save Note" at bounding box center [421, 311] width 59 height 19
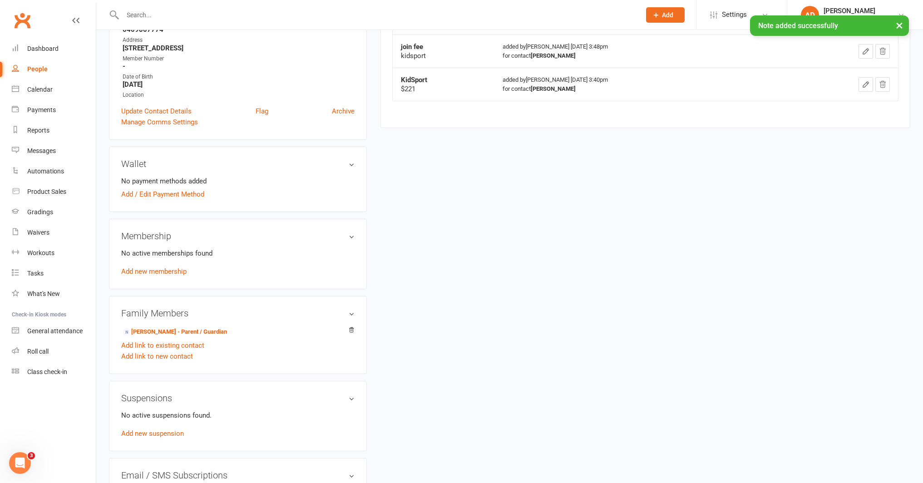
scroll to position [167, 0]
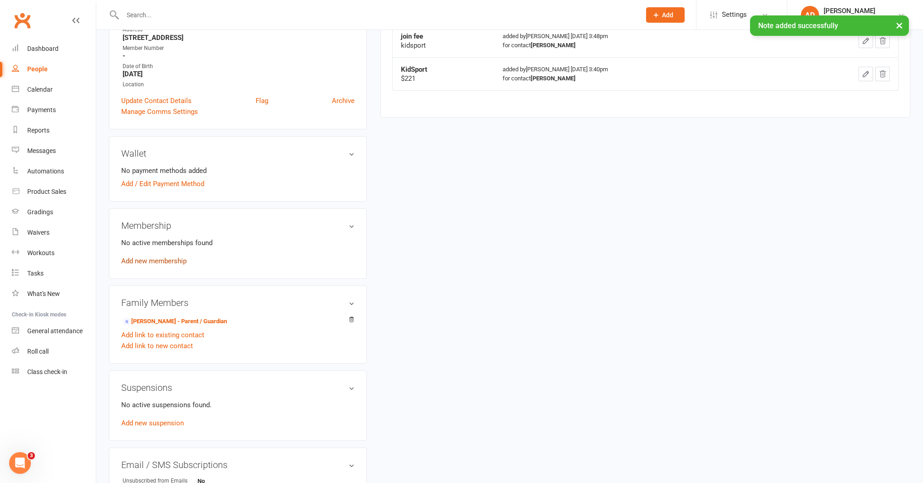
click at [177, 259] on link "Add new membership" at bounding box center [153, 261] width 65 height 8
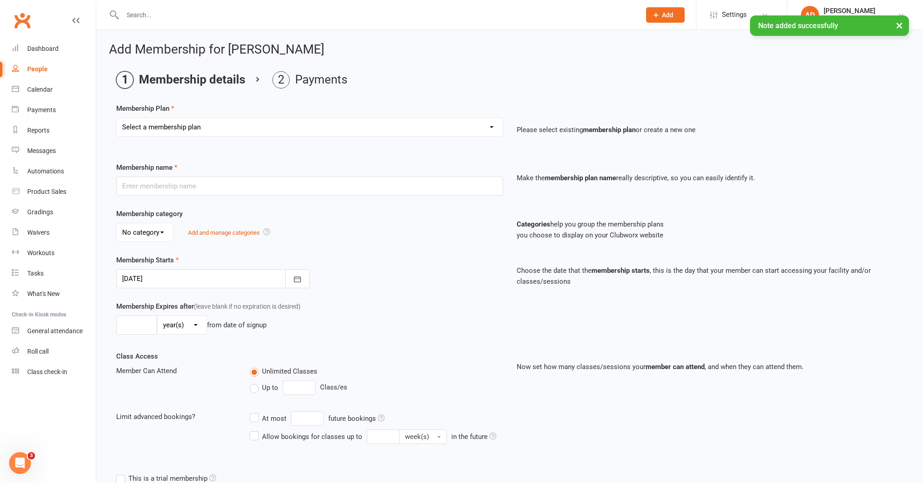
click at [144, 128] on select "Select a membership plan Create new Membership Plan Adults Teens 7-12's Under 7…" at bounding box center [310, 127] width 386 height 18
select select "3"
click at [117, 118] on select "Select a membership plan Create new Membership Plan Adults Teens 7-12's Under 7…" at bounding box center [310, 127] width 386 height 18
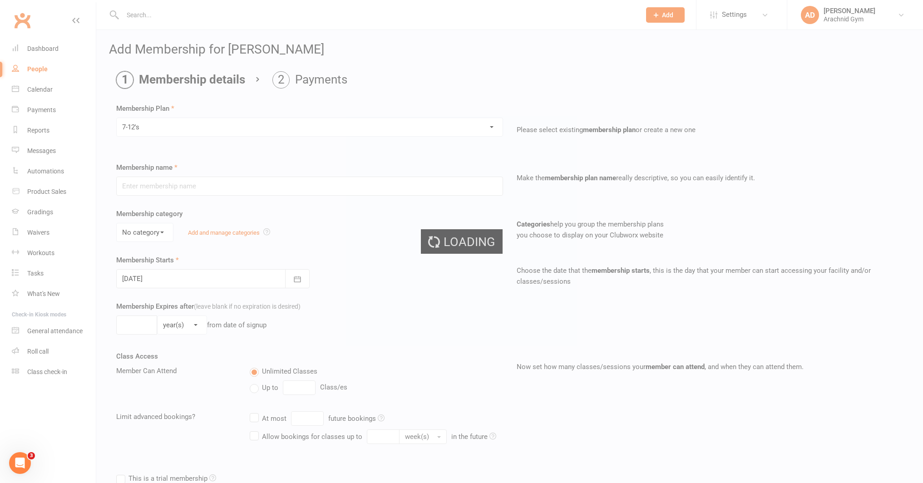
type input "7-12's"
select select "0"
type input "0"
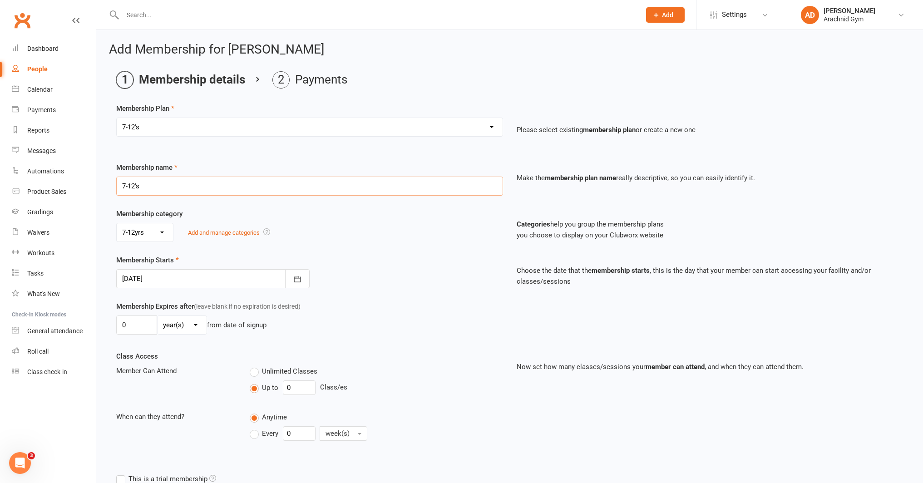
click at [168, 187] on input "7-12's" at bounding box center [309, 186] width 387 height 19
click at [176, 187] on input "7-12's 1 day/wk - KidSport" at bounding box center [309, 186] width 387 height 19
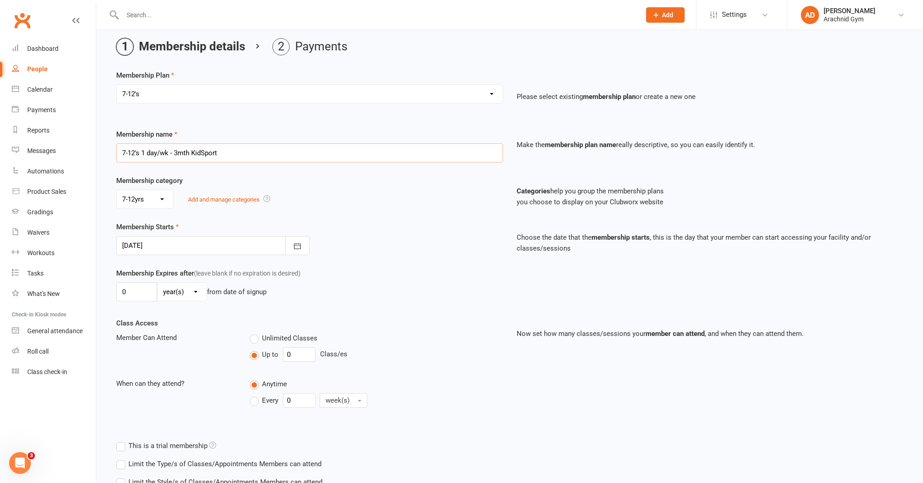
scroll to position [41, 0]
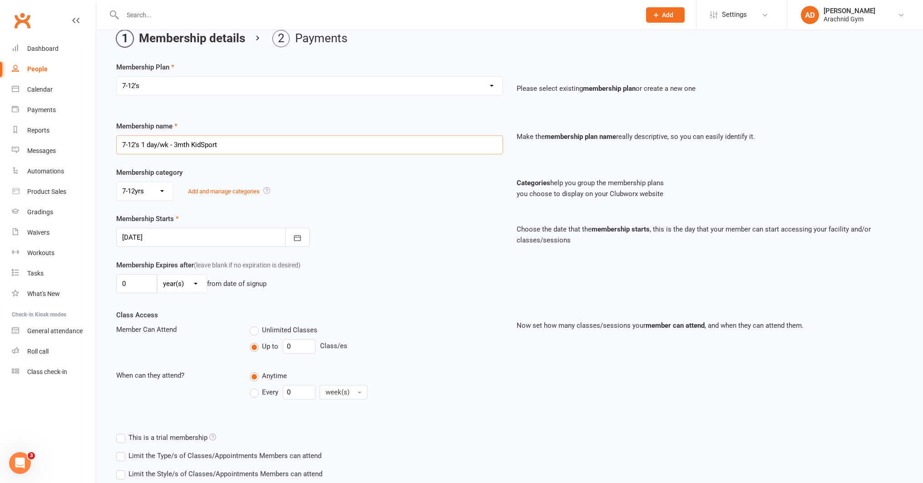
type input "7-12's 1 day/wk - 3mth KidSport"
click at [140, 282] on input "0" at bounding box center [136, 283] width 41 height 19
type input "3"
click at [181, 287] on select "day(s) week(s) month(s) year(s)" at bounding box center [182, 284] width 49 height 18
select select "2"
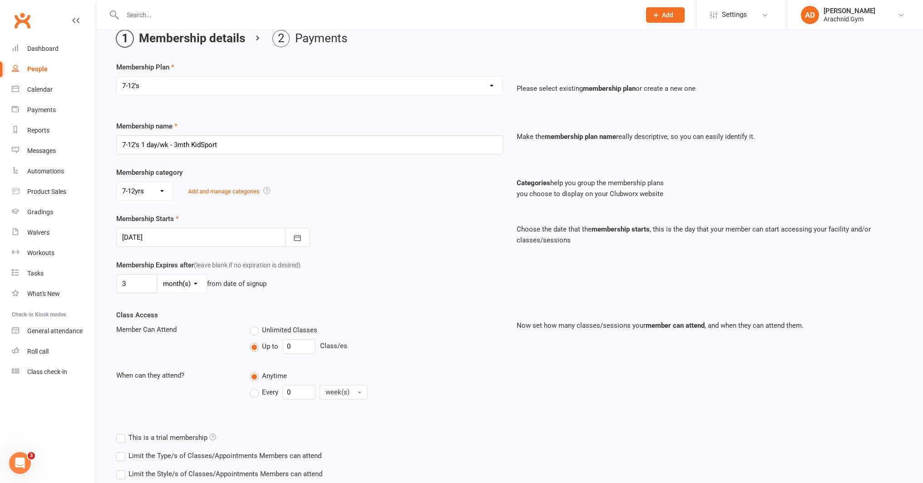
click at [158, 275] on select "day(s) week(s) month(s) year(s)" at bounding box center [182, 284] width 49 height 18
click at [308, 348] on input "0" at bounding box center [299, 346] width 33 height 15
type input "1"
click at [297, 394] on input "0" at bounding box center [299, 392] width 33 height 15
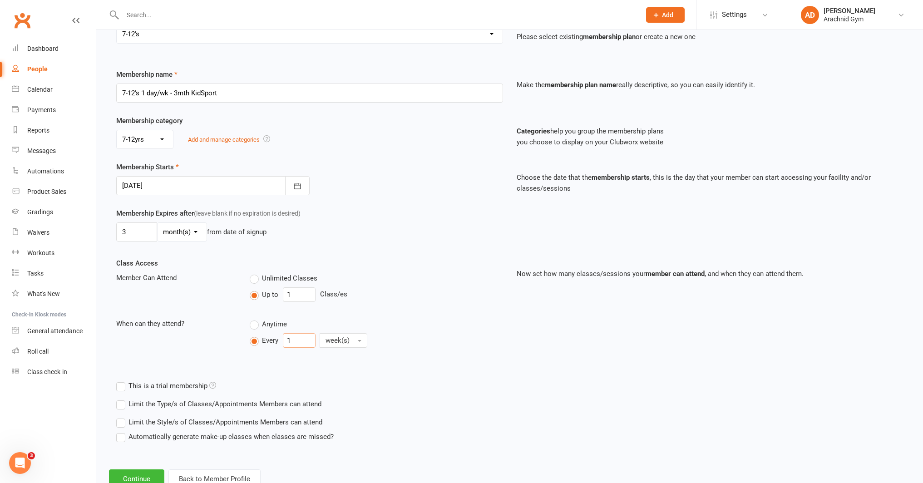
scroll to position [94, 0]
type input "1"
click at [301, 407] on label "Limit the Type/s of Classes/Appointments Members can attend" at bounding box center [218, 403] width 205 height 11
click at [122, 398] on input "Limit the Type/s of Classes/Appointments Members can attend" at bounding box center [119, 398] width 6 height 0
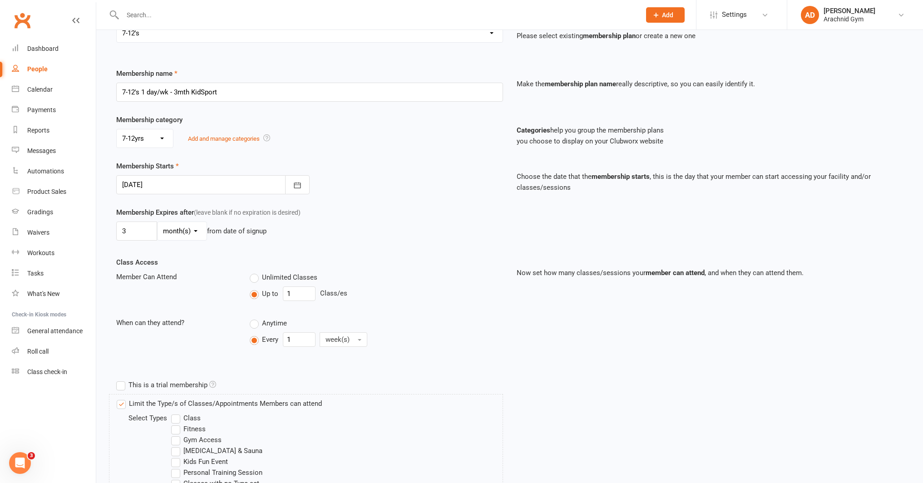
click at [187, 418] on label "Class" at bounding box center [186, 418] width 30 height 11
click at [177, 413] on input "Class" at bounding box center [174, 413] width 6 height 0
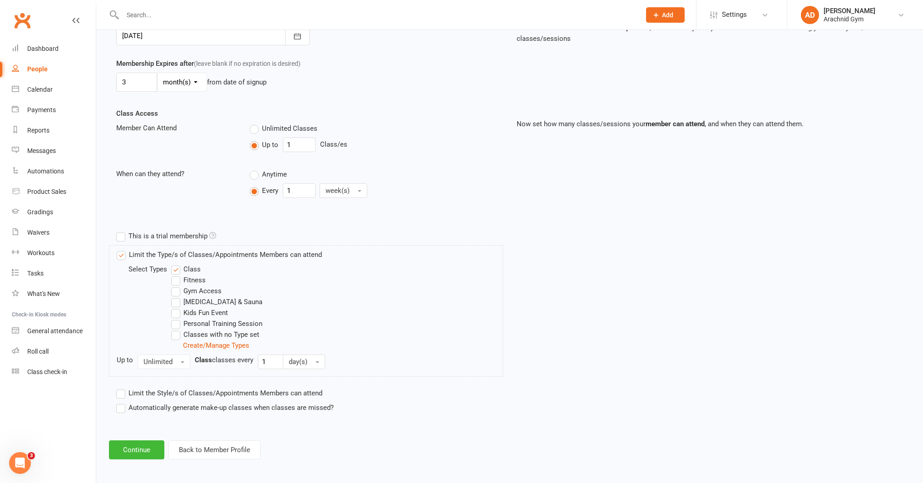
scroll to position [245, 0]
click at [138, 450] on button "Continue" at bounding box center [136, 447] width 55 height 19
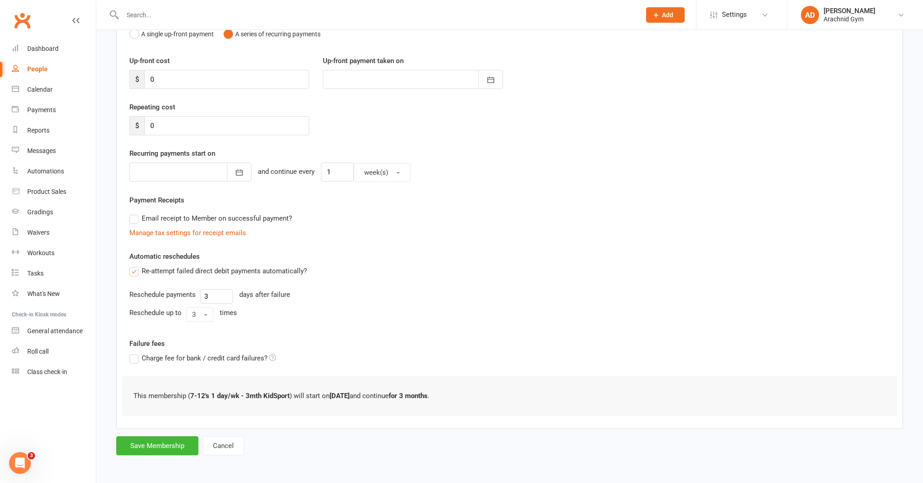
scroll to position [0, 0]
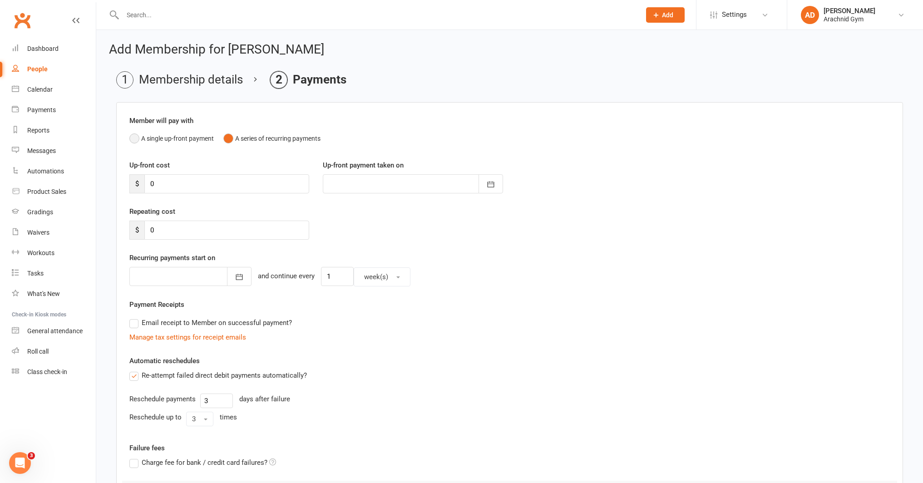
click at [169, 140] on button "A single up-front payment" at bounding box center [171, 138] width 84 height 17
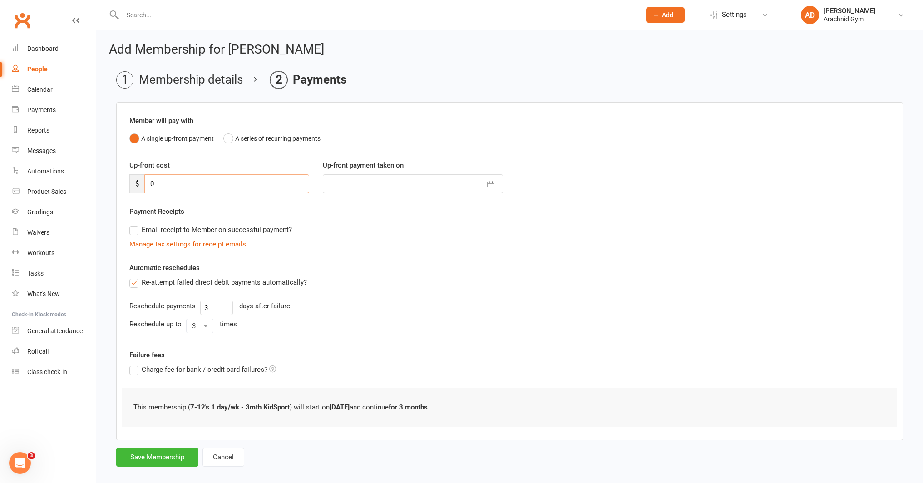
click at [180, 186] on input "0" at bounding box center [226, 183] width 165 height 19
type input "2"
type input "[DATE]"
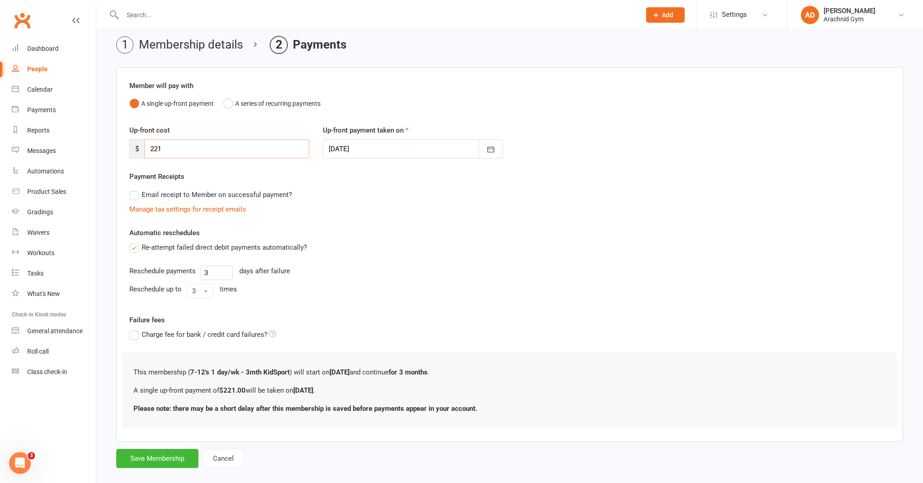
scroll to position [48, 0]
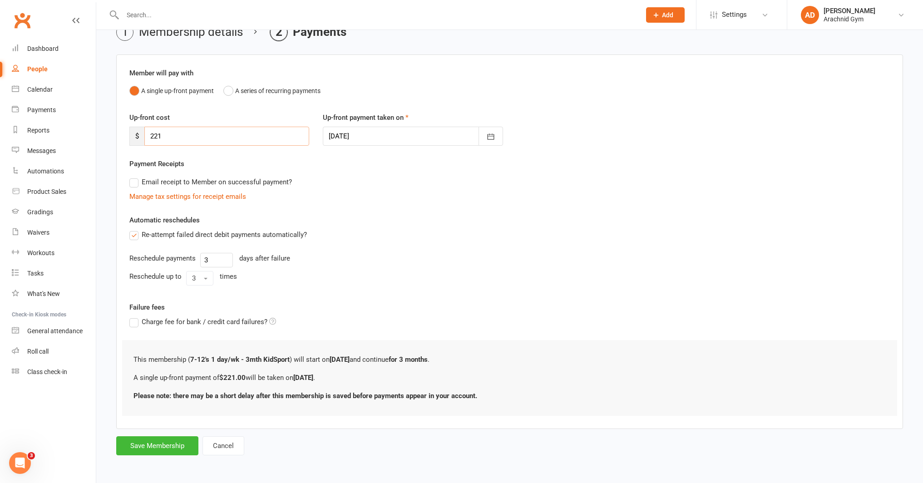
type input "221"
click at [132, 234] on label "Re-attempt failed direct debit payments automatically?" at bounding box center [217, 234] width 177 height 11
click at [132, 229] on input "Re-attempt failed direct debit payments automatically?" at bounding box center [132, 229] width 6 height 0
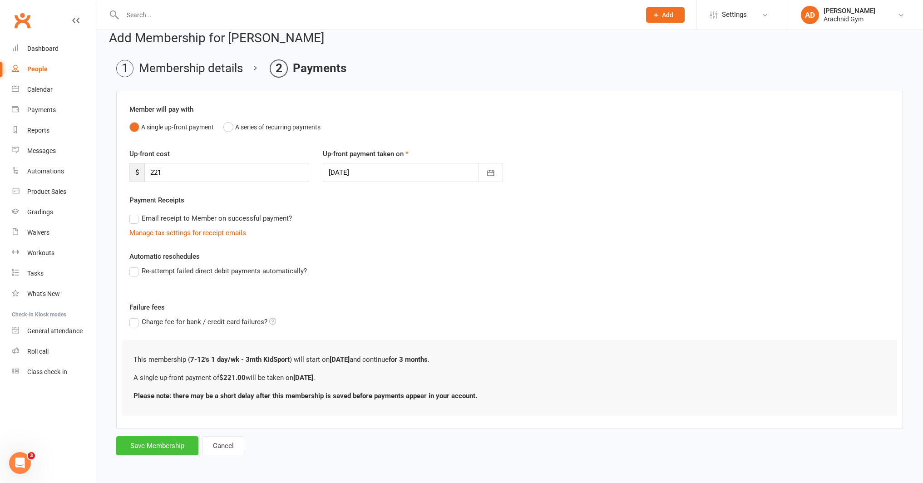
click at [167, 445] on button "Save Membership" at bounding box center [157, 445] width 82 height 19
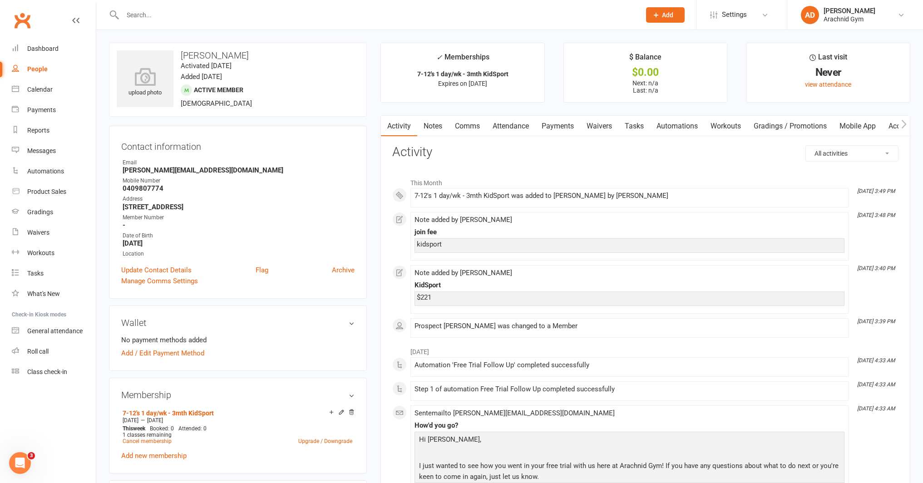
click at [557, 124] on link "Payments" at bounding box center [557, 126] width 45 height 21
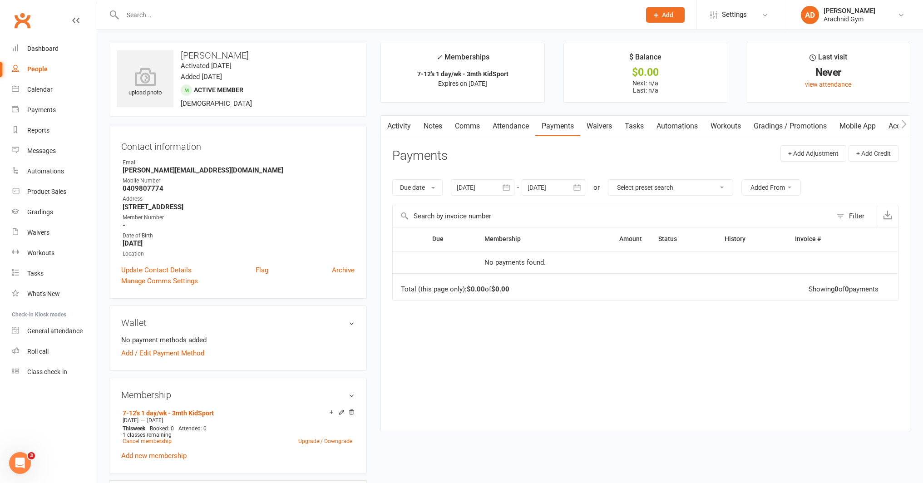
click at [392, 127] on button "button" at bounding box center [386, 126] width 11 height 20
click at [394, 127] on link "Activity" at bounding box center [399, 126] width 36 height 21
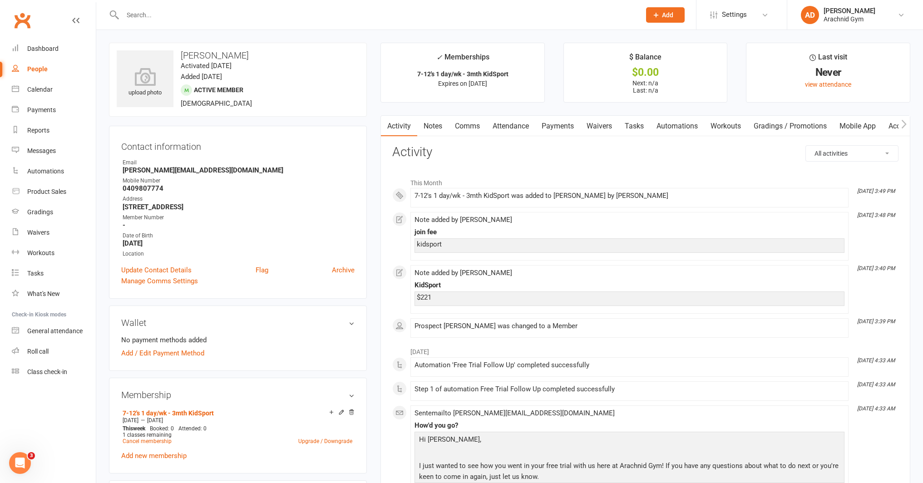
click at [550, 125] on link "Payments" at bounding box center [557, 126] width 45 height 21
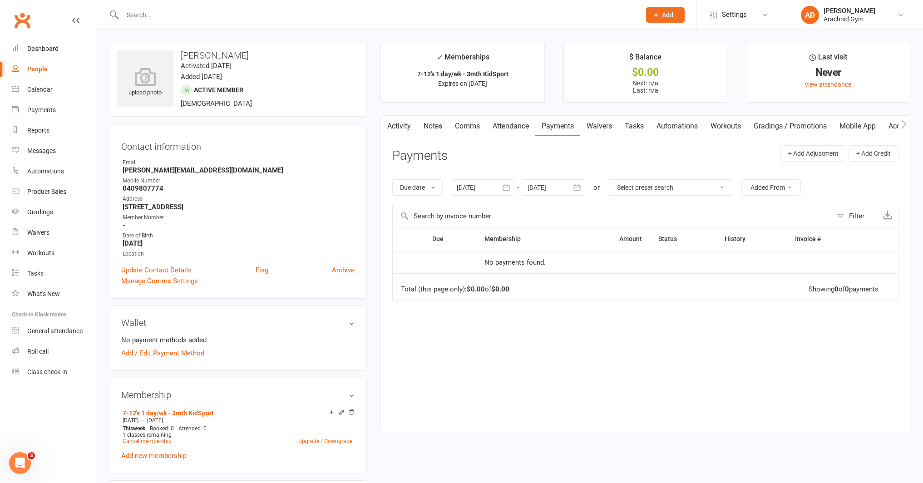
click at [392, 126] on link "Activity" at bounding box center [399, 126] width 36 height 21
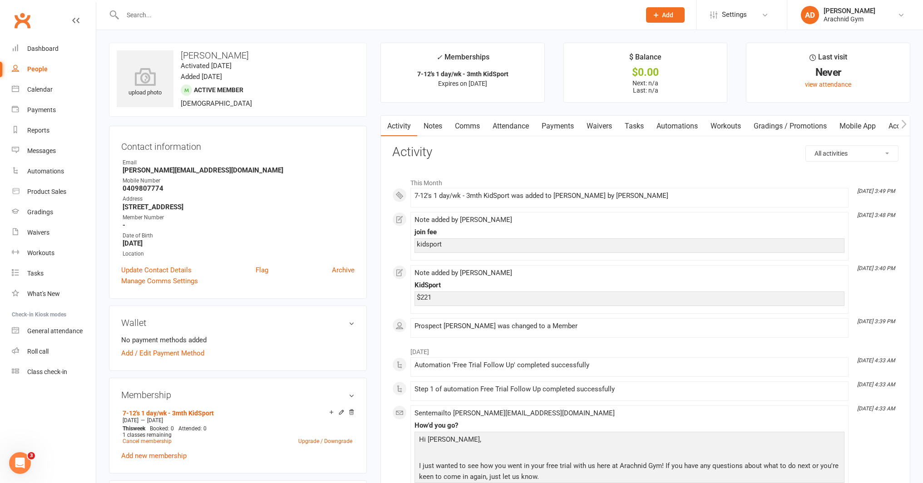
click at [568, 134] on link "Payments" at bounding box center [557, 126] width 45 height 21
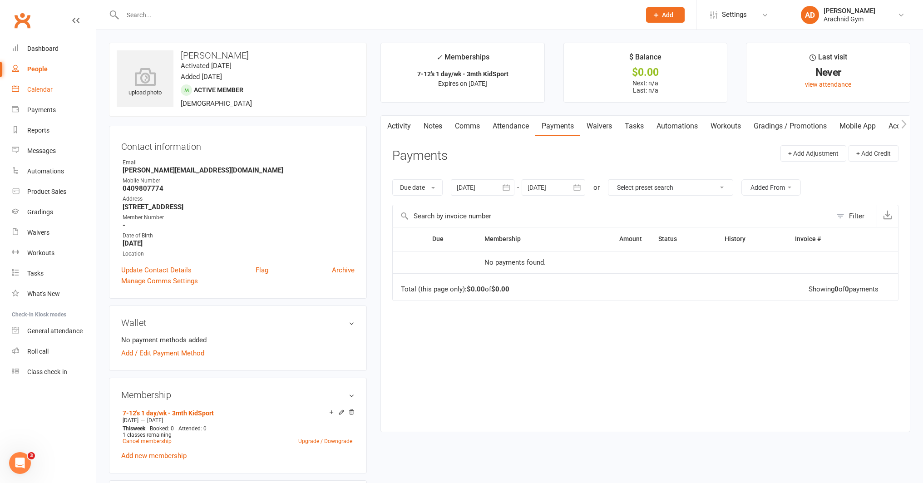
click at [49, 94] on link "Calendar" at bounding box center [54, 89] width 84 height 20
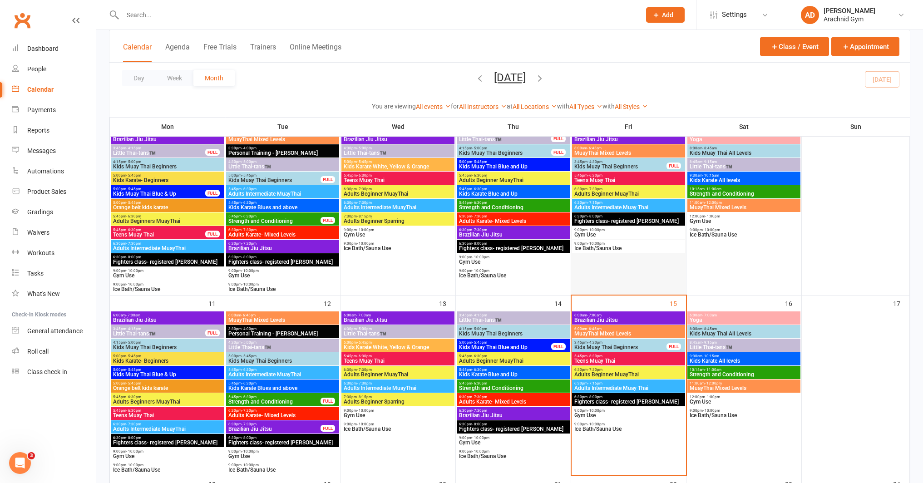
scroll to position [259, 0]
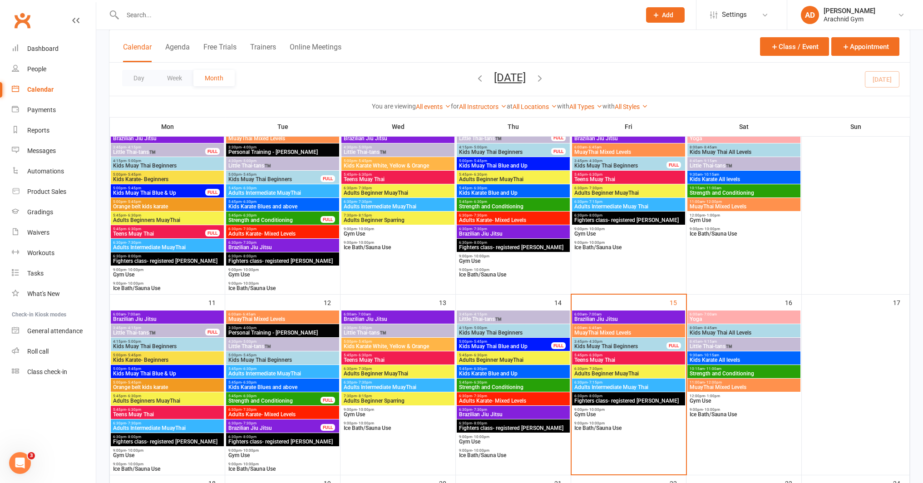
click at [630, 344] on span "Kids Muay Thai Beginners" at bounding box center [620, 346] width 93 height 5
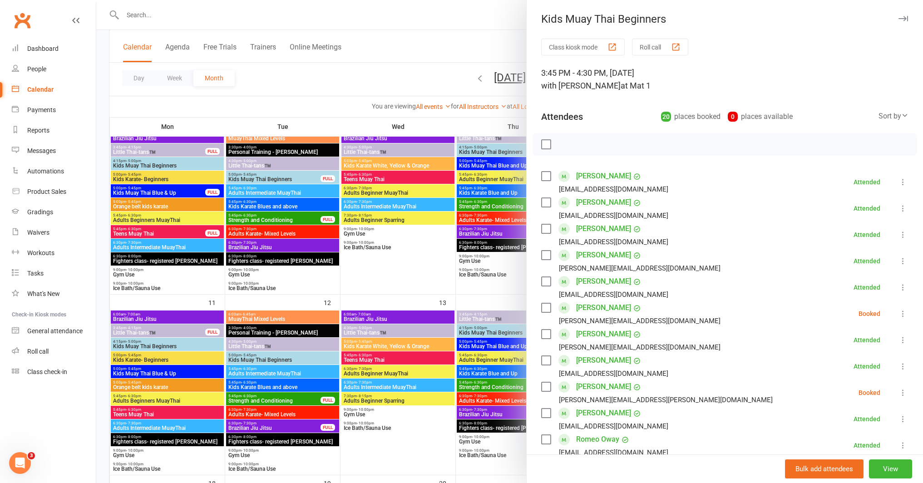
click at [472, 291] on div at bounding box center [509, 241] width 827 height 483
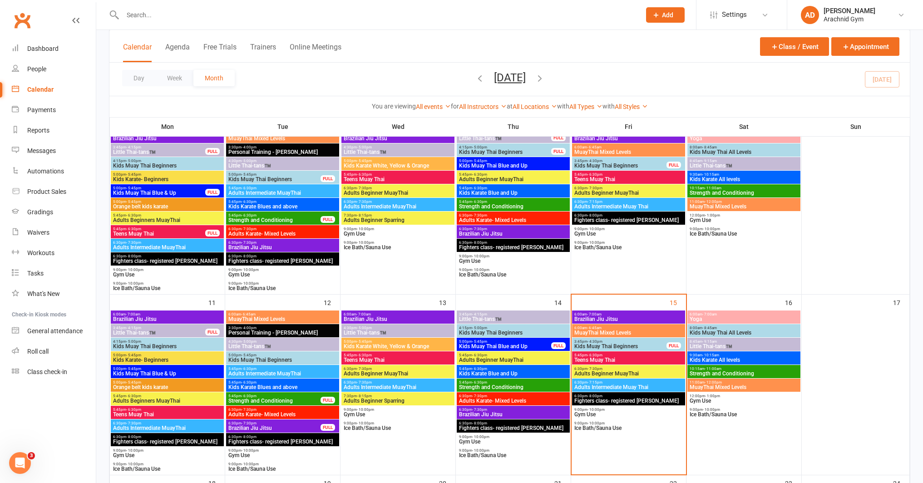
click at [148, 10] on input "text" at bounding box center [377, 15] width 515 height 13
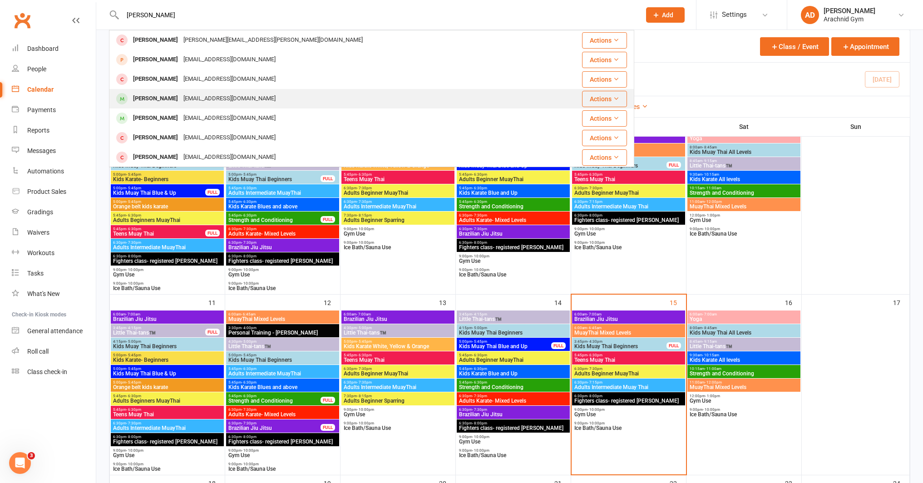
type input "[PERSON_NAME]"
click at [157, 101] on div "[PERSON_NAME]" at bounding box center [155, 98] width 50 height 13
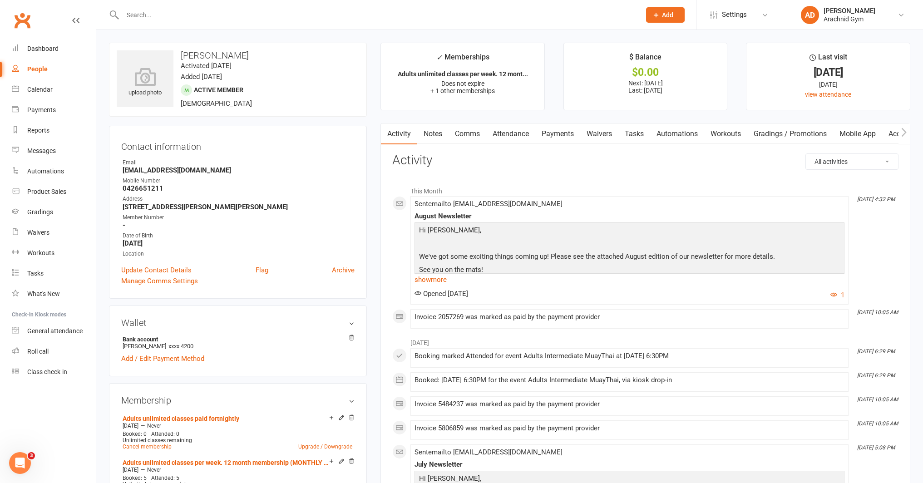
click at [434, 131] on link "Notes" at bounding box center [432, 133] width 31 height 21
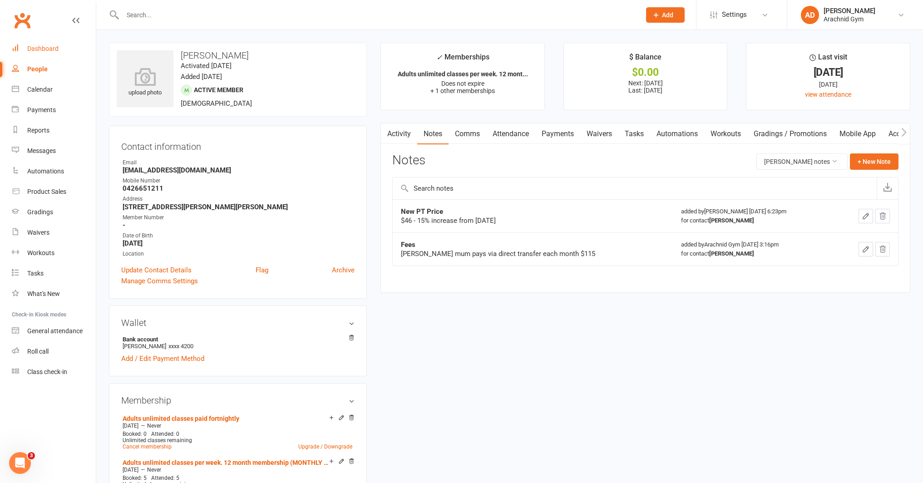
click at [46, 53] on link "Dashboard" at bounding box center [54, 49] width 84 height 20
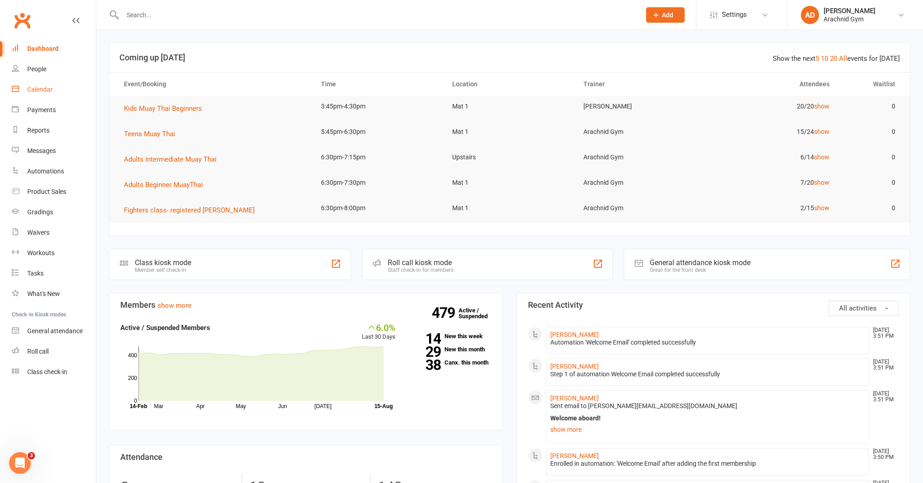
click at [45, 92] on div "Calendar" at bounding box center [39, 89] width 25 height 7
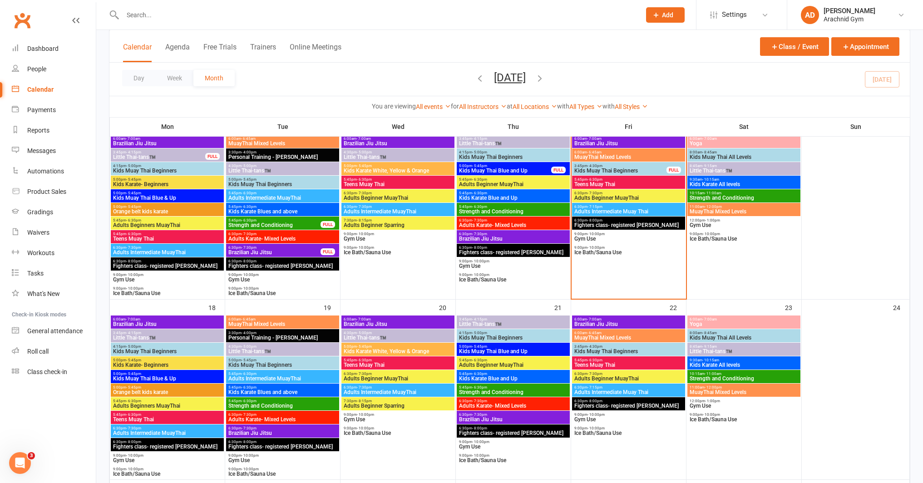
scroll to position [437, 0]
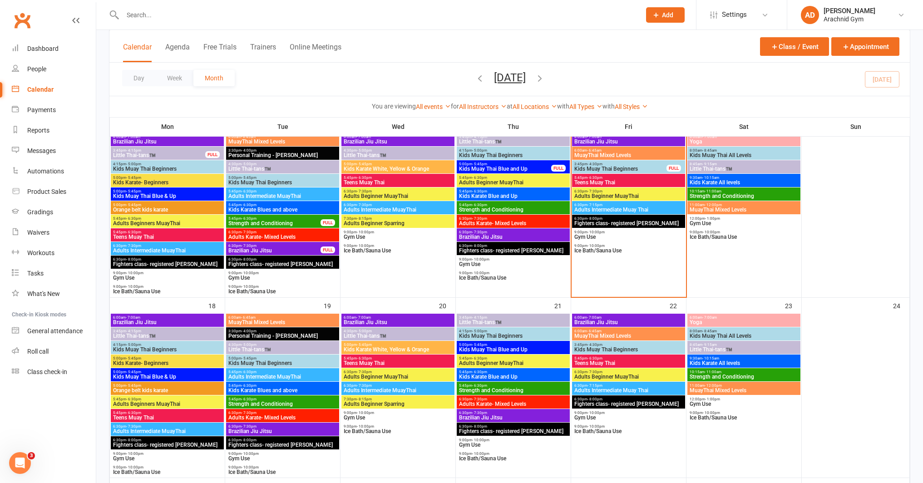
click at [627, 347] on span "Kids Muay Thai Beginners" at bounding box center [628, 349] width 109 height 5
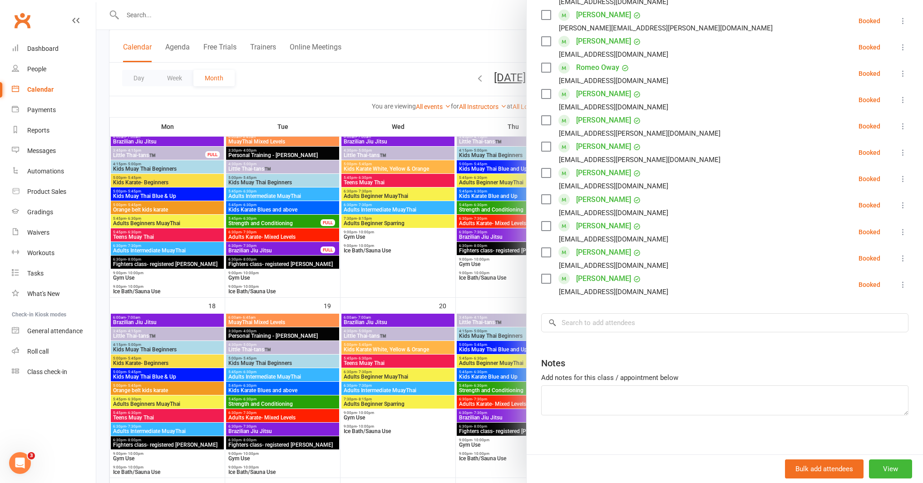
scroll to position [378, 0]
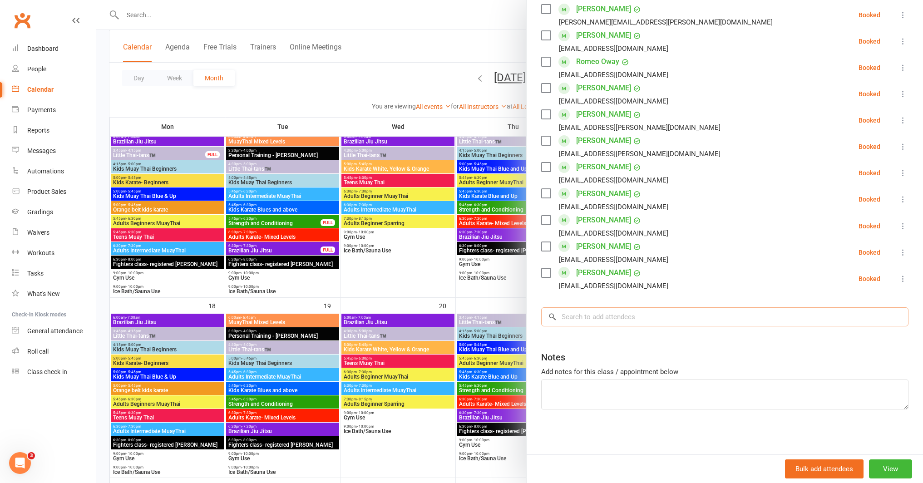
click at [621, 315] on input "search" at bounding box center [724, 316] width 367 height 19
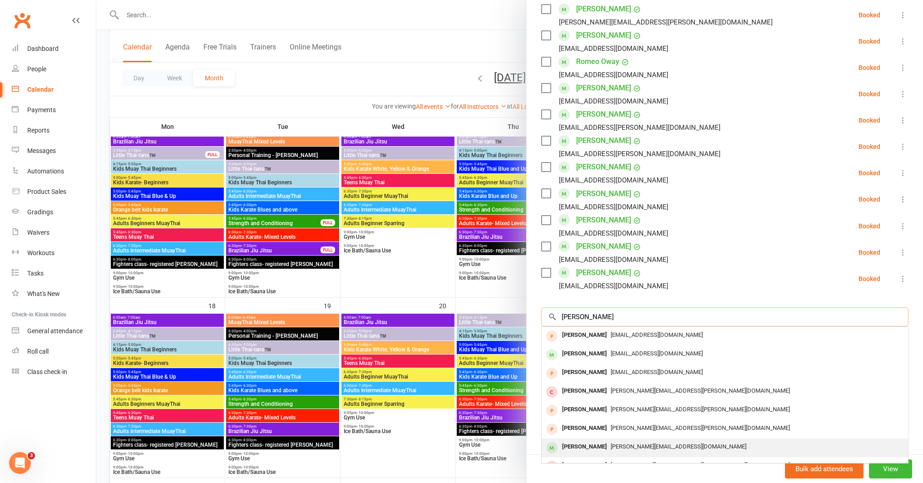
type input "[PERSON_NAME]"
click at [597, 442] on div "[PERSON_NAME][EMAIL_ADDRESS][DOMAIN_NAME]" at bounding box center [724, 446] width 359 height 13
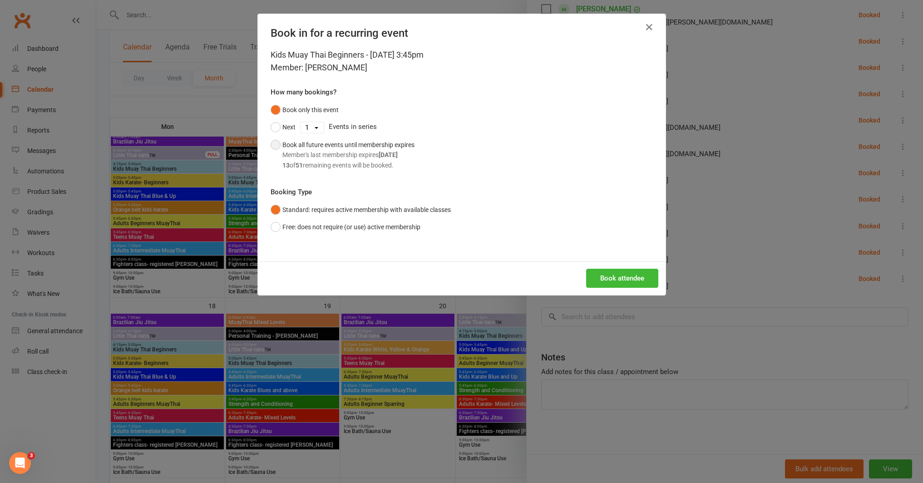
click at [383, 158] on div "Member's last membership expires [DATE]" at bounding box center [348, 155] width 132 height 10
click at [622, 279] on button "Book attendee" at bounding box center [622, 278] width 72 height 19
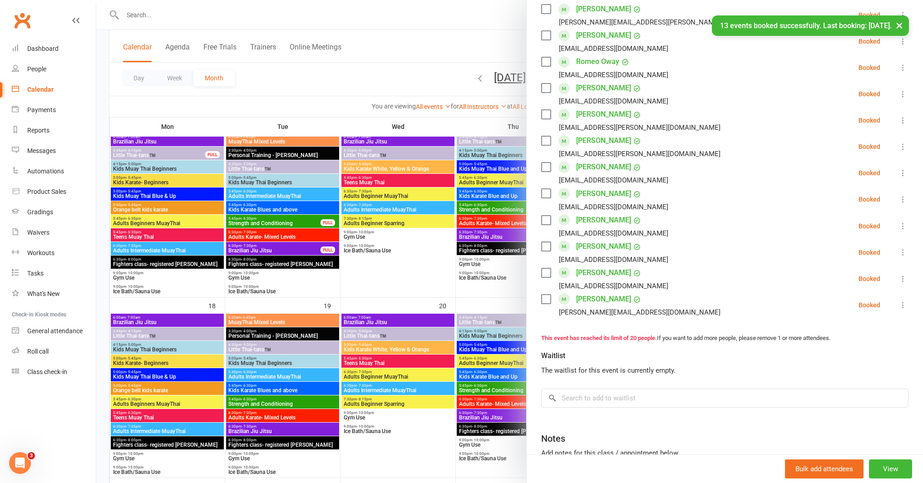
click at [607, 297] on link "[PERSON_NAME]" at bounding box center [603, 299] width 55 height 15
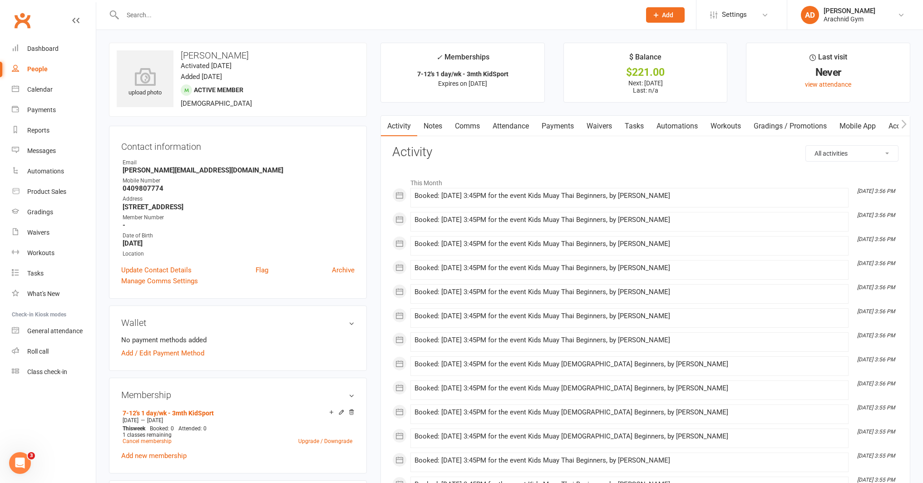
click at [559, 125] on link "Payments" at bounding box center [557, 126] width 45 height 21
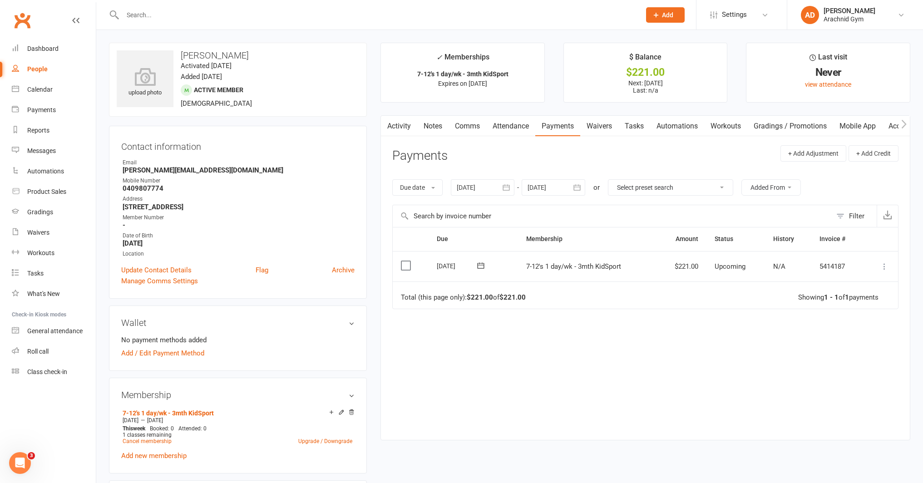
click at [881, 262] on icon at bounding box center [884, 266] width 9 height 9
click at [847, 321] on link "Mark as Paid (Other)" at bounding box center [844, 320] width 90 height 18
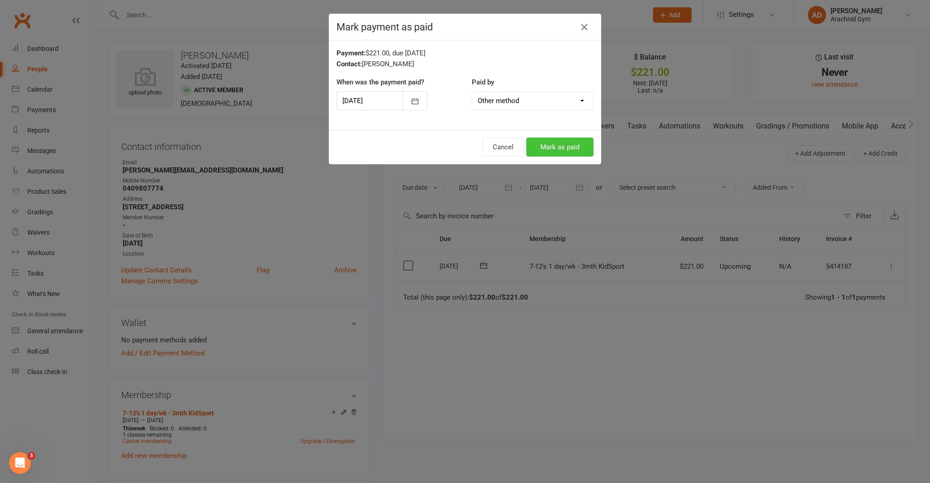
click at [550, 148] on button "Mark as paid" at bounding box center [559, 147] width 67 height 19
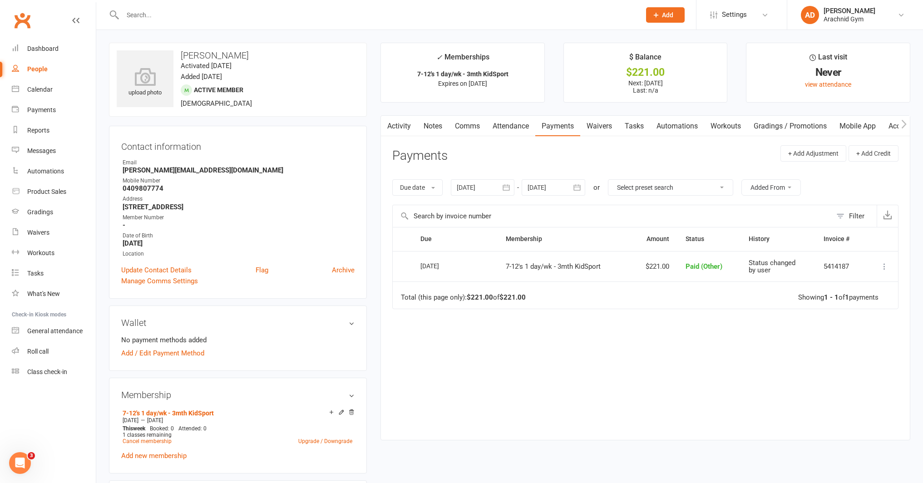
click at [437, 125] on link "Notes" at bounding box center [432, 126] width 31 height 21
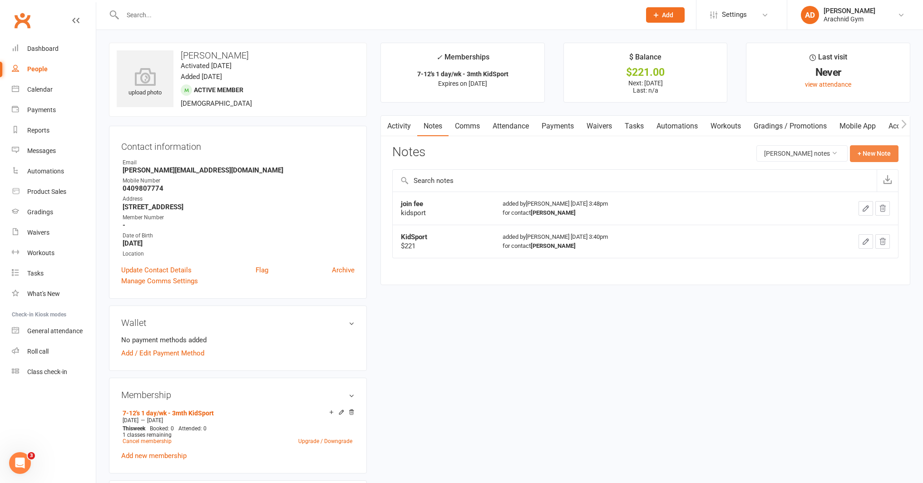
click at [877, 155] on button "+ New Note" at bounding box center [874, 153] width 49 height 16
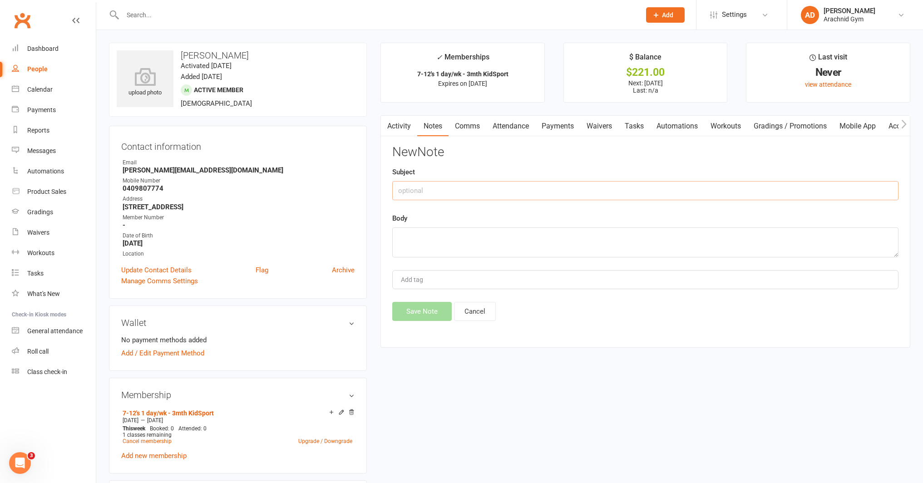
click at [446, 195] on input "text" at bounding box center [645, 190] width 506 height 19
type input "$221 KidSport"
click at [436, 244] on textarea at bounding box center [645, 242] width 506 height 30
click at [621, 236] on textarea "$150 towards join fee, remaining $71 towards 4 weeks membership. Paid $153 for …" at bounding box center [645, 242] width 506 height 30
type textarea "$150 towards join fee, remaining $71 towards 4 weeks membership. Paid additiona…"
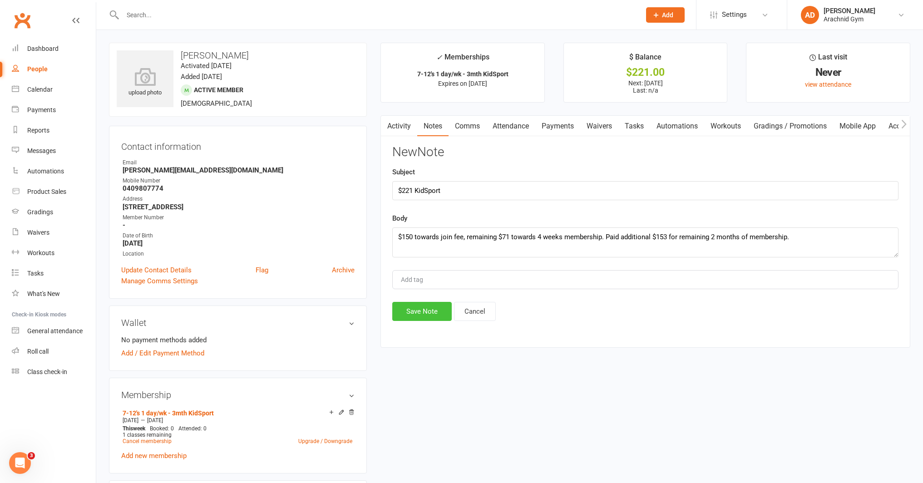
click at [405, 309] on button "Save Note" at bounding box center [421, 311] width 59 height 19
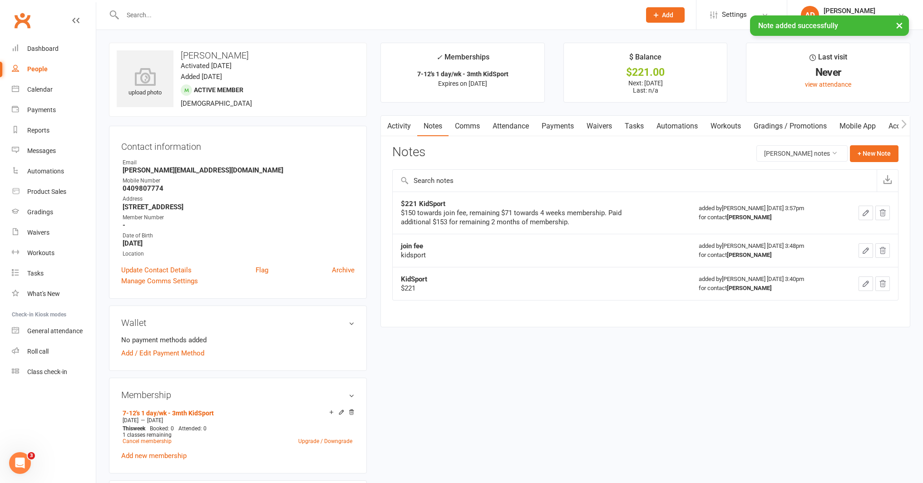
click at [879, 281] on icon "button" at bounding box center [882, 284] width 8 height 8
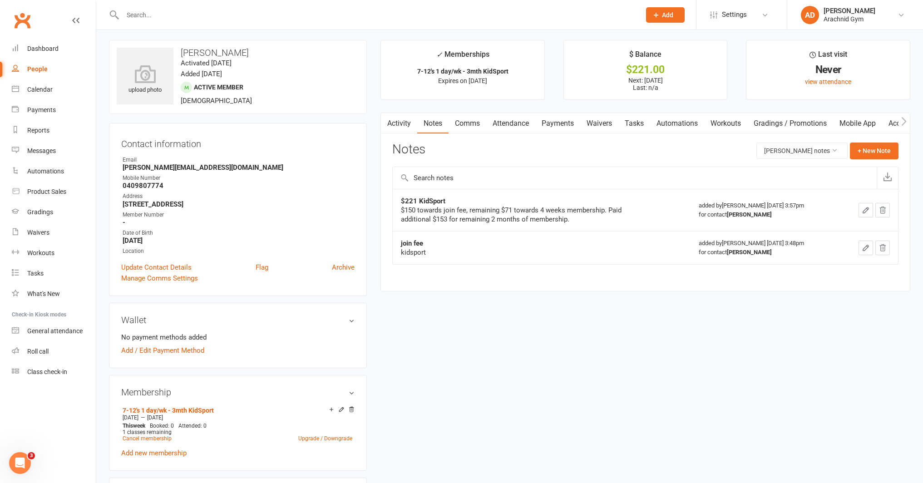
click at [542, 123] on link "Payments" at bounding box center [557, 123] width 45 height 21
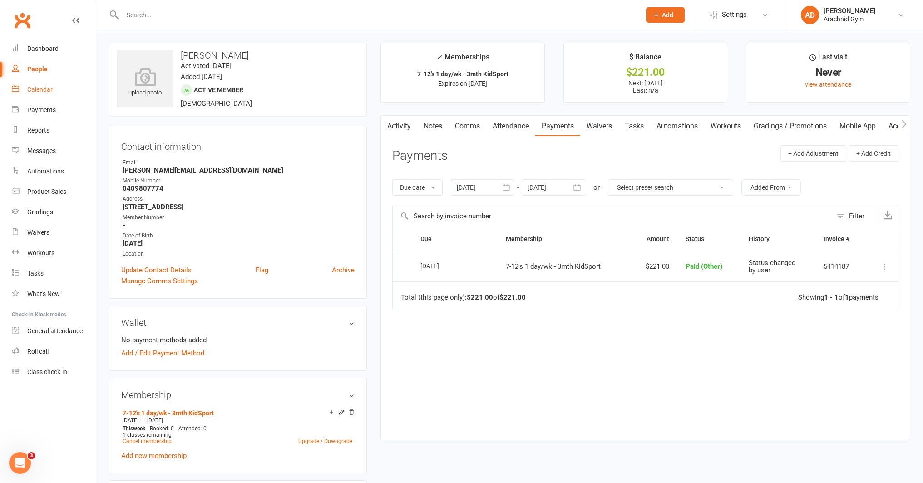
click at [42, 93] on div "Calendar" at bounding box center [39, 89] width 25 height 7
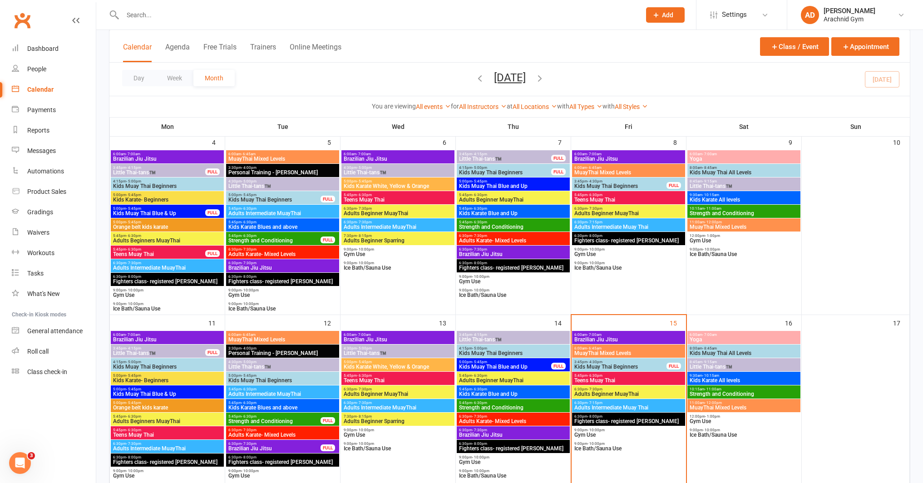
scroll to position [243, 0]
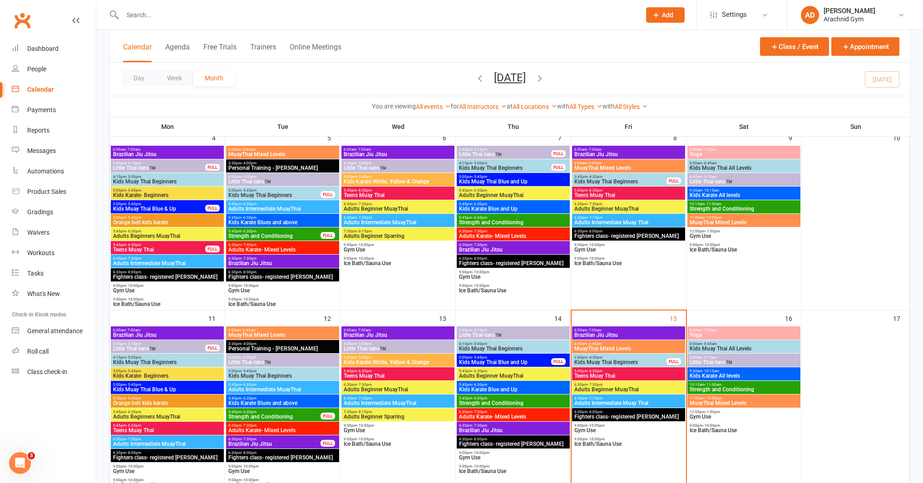
click at [615, 361] on span "Kids Muay Thai Beginners" at bounding box center [620, 361] width 93 height 5
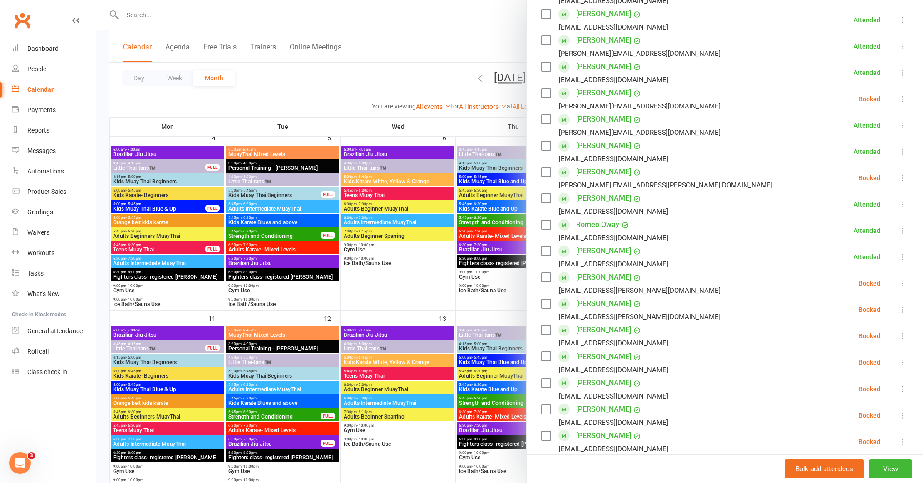
scroll to position [220, 0]
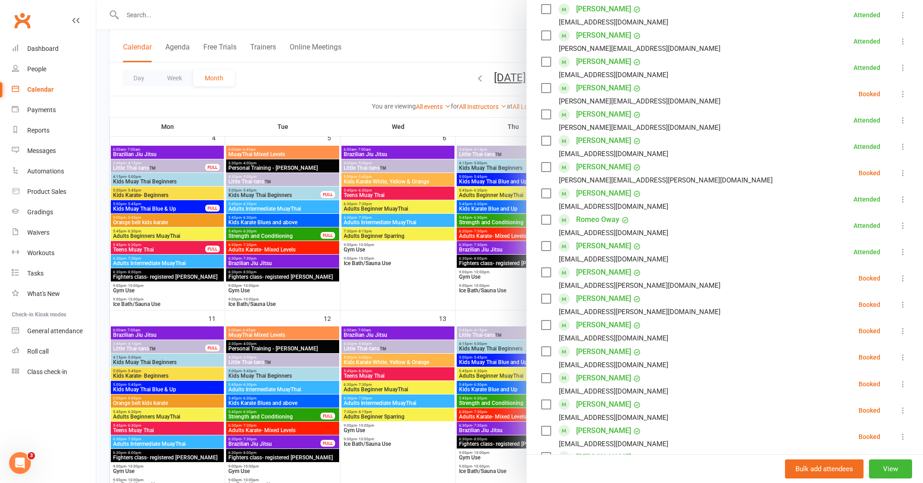
click at [898, 357] on icon at bounding box center [902, 357] width 9 height 9
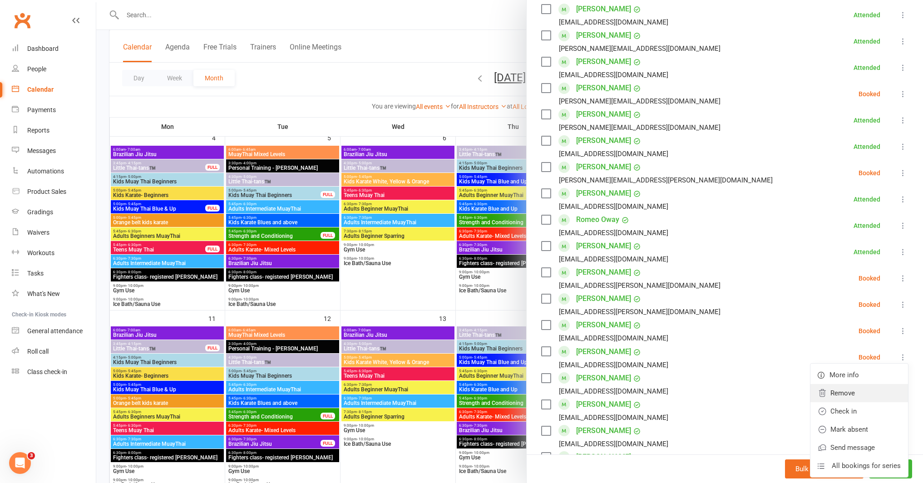
click at [844, 394] on link "Remove" at bounding box center [859, 393] width 98 height 18
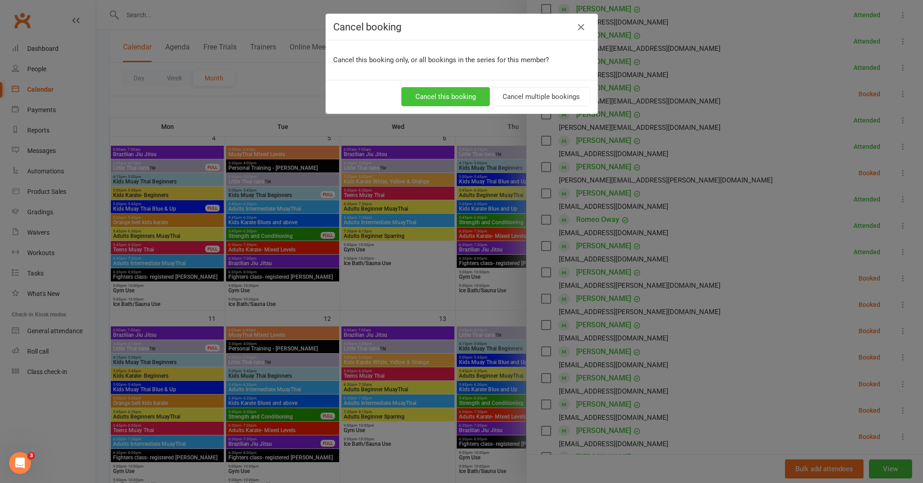
click at [465, 100] on button "Cancel this booking" at bounding box center [445, 96] width 89 height 19
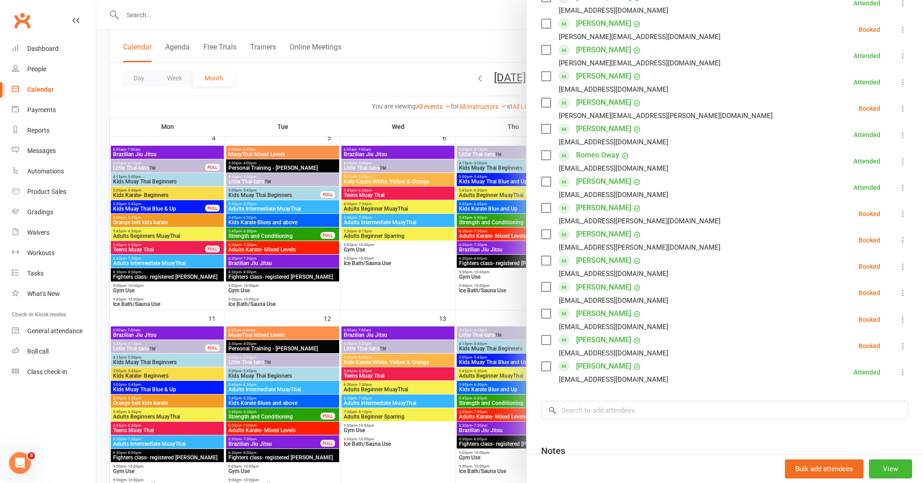
scroll to position [378, 0]
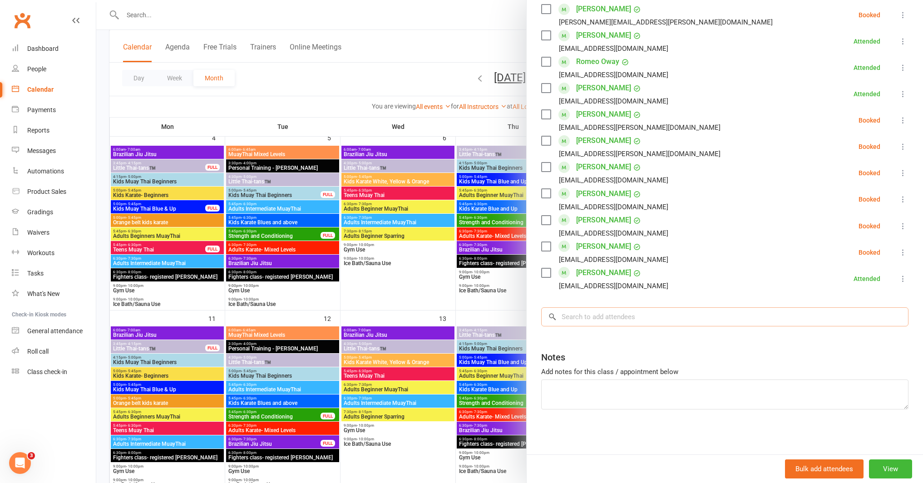
click at [593, 317] on input "search" at bounding box center [724, 316] width 367 height 19
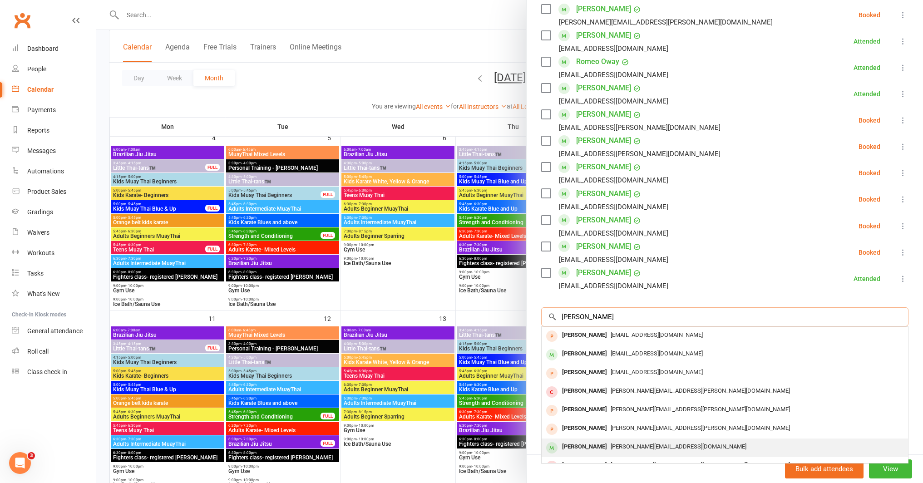
type input "[PERSON_NAME]"
click at [591, 451] on div "[PERSON_NAME]" at bounding box center [584, 446] width 52 height 13
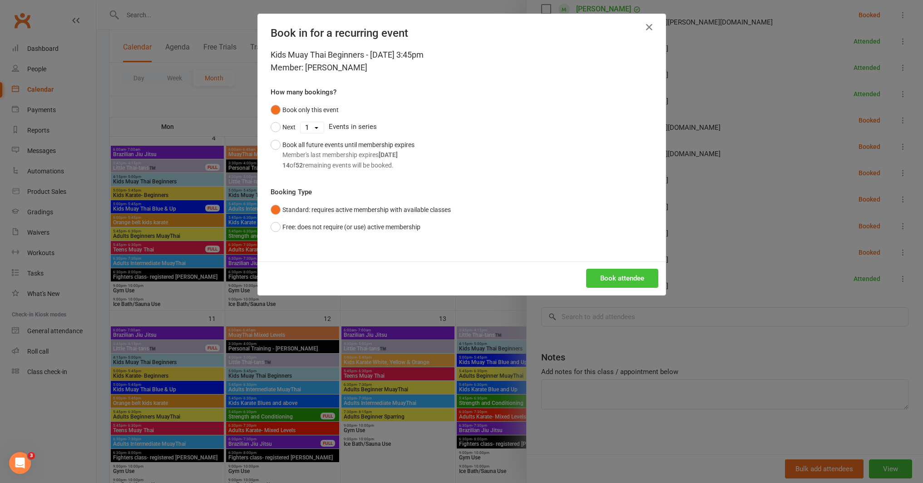
click at [606, 282] on button "Book attendee" at bounding box center [622, 278] width 72 height 19
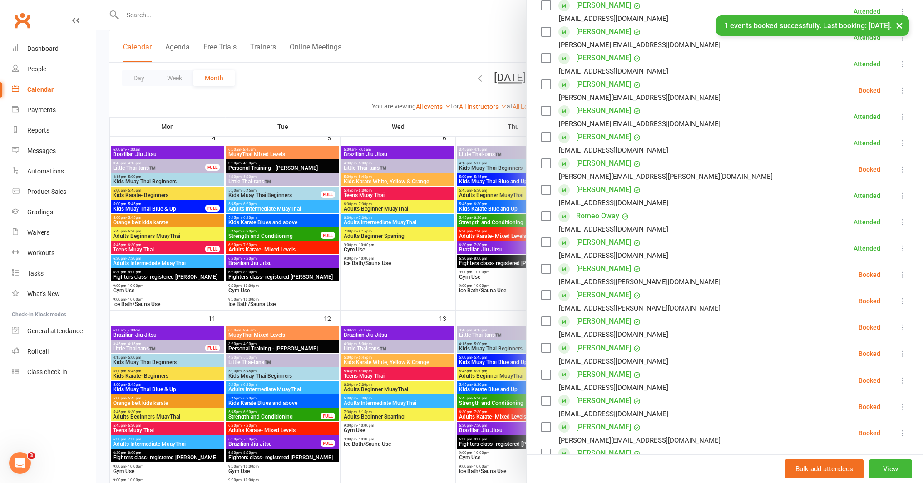
scroll to position [229, 0]
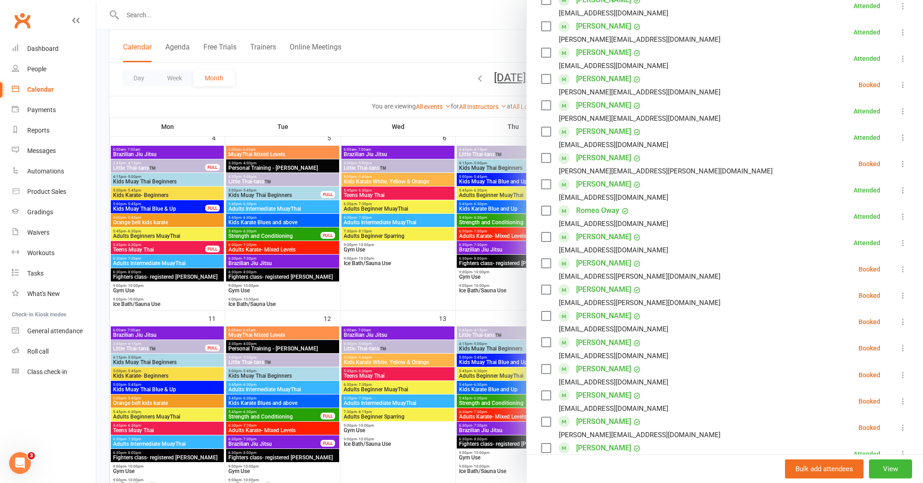
click at [898, 426] on icon at bounding box center [902, 427] width 9 height 9
click at [837, 476] on link "Check in" at bounding box center [859, 482] width 98 height 18
click at [413, 419] on div at bounding box center [509, 241] width 827 height 483
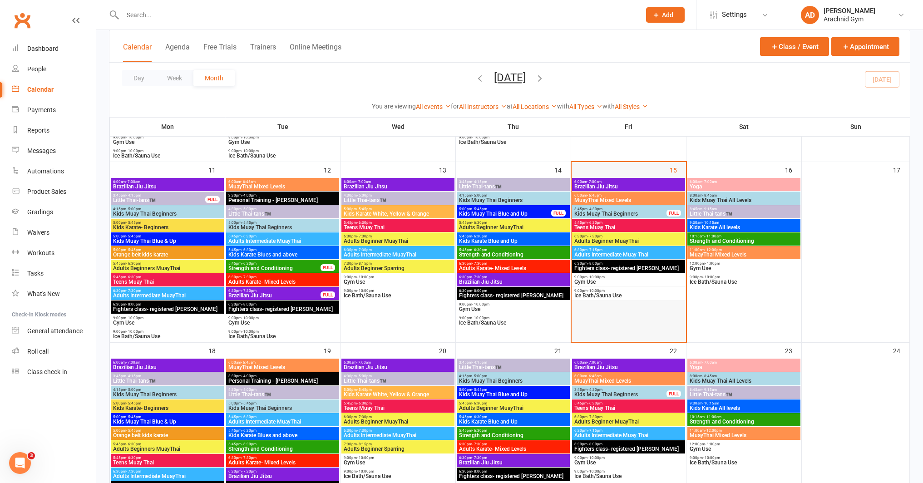
scroll to position [405, 0]
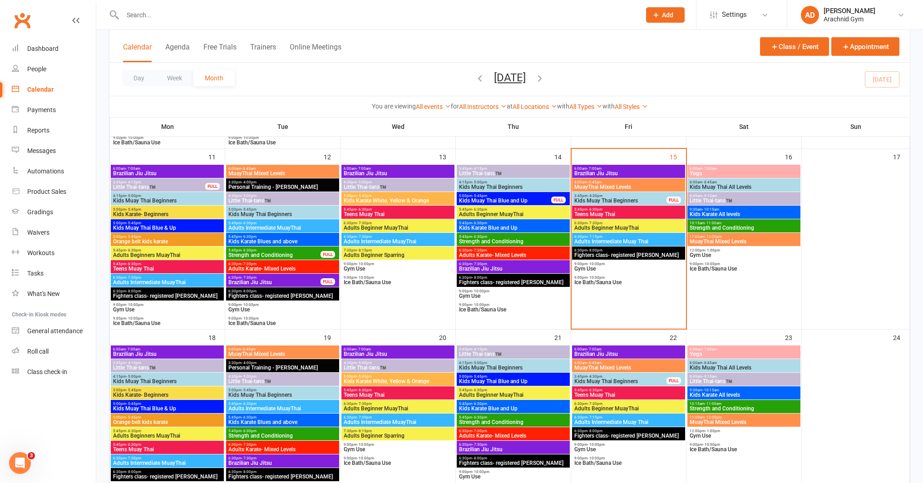
click at [645, 379] on span "Kids Muay Thai Beginners" at bounding box center [620, 381] width 93 height 5
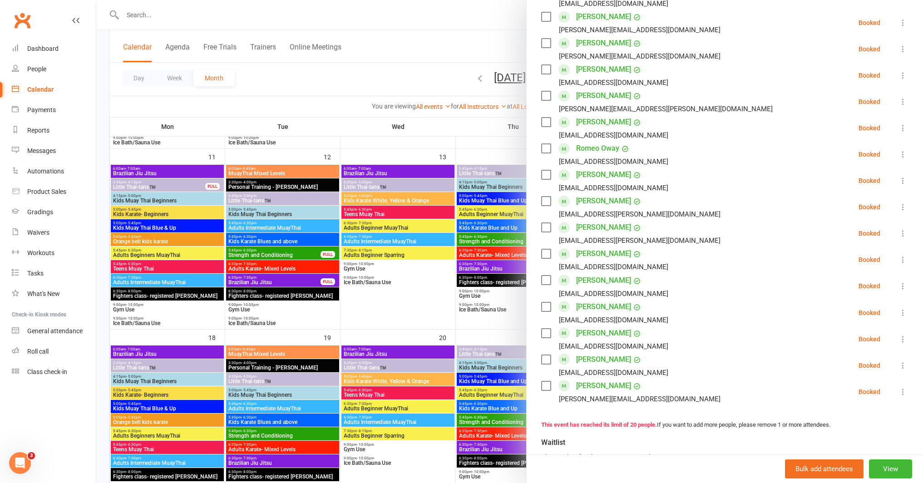
scroll to position [294, 0]
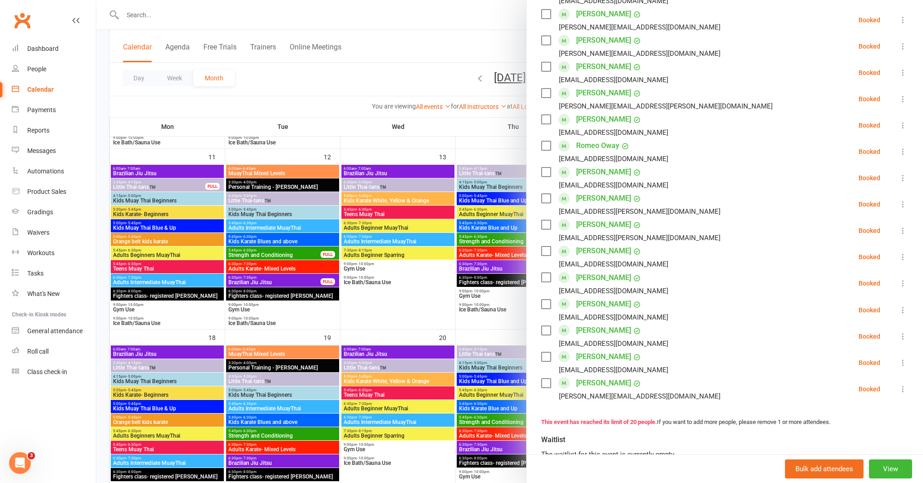
click at [477, 323] on div at bounding box center [509, 241] width 827 height 483
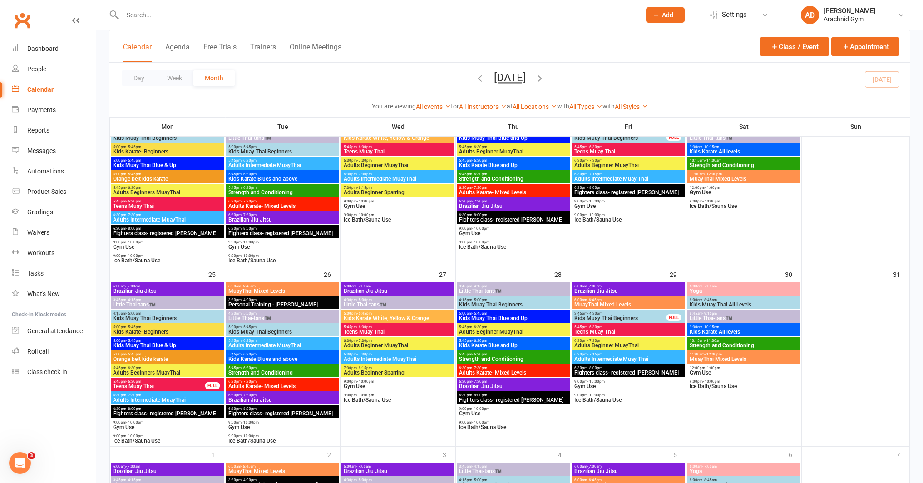
scroll to position [650, 0]
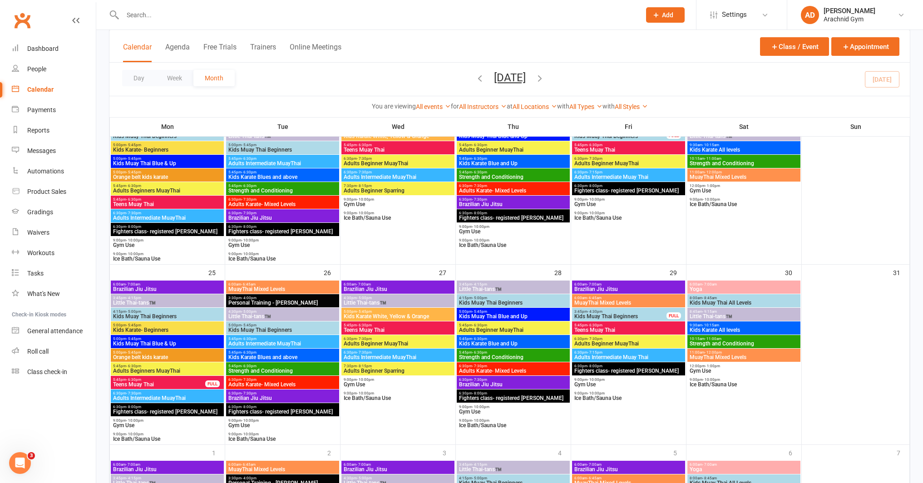
click at [613, 315] on span "Kids Muay Thai Beginners" at bounding box center [620, 316] width 93 height 5
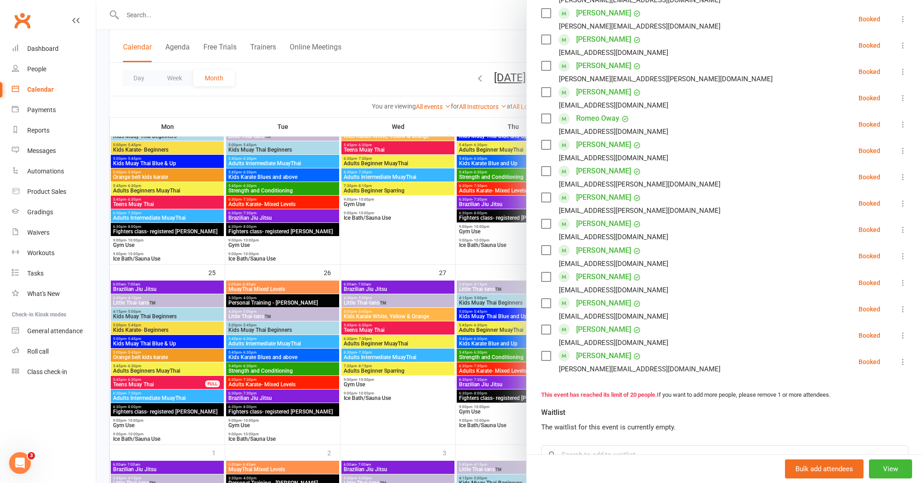
scroll to position [323, 0]
click at [484, 419] on div at bounding box center [509, 241] width 827 height 483
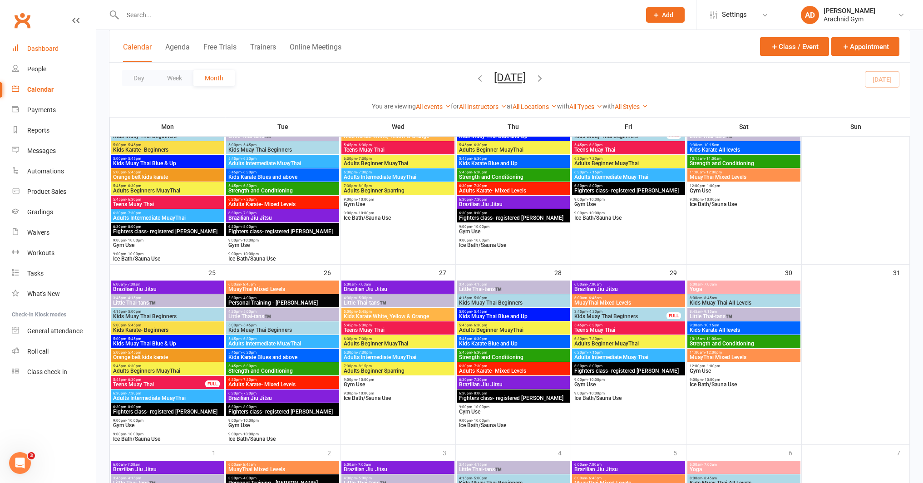
click at [21, 54] on link "Dashboard" at bounding box center [54, 49] width 84 height 20
